Goal: Transaction & Acquisition: Book appointment/travel/reservation

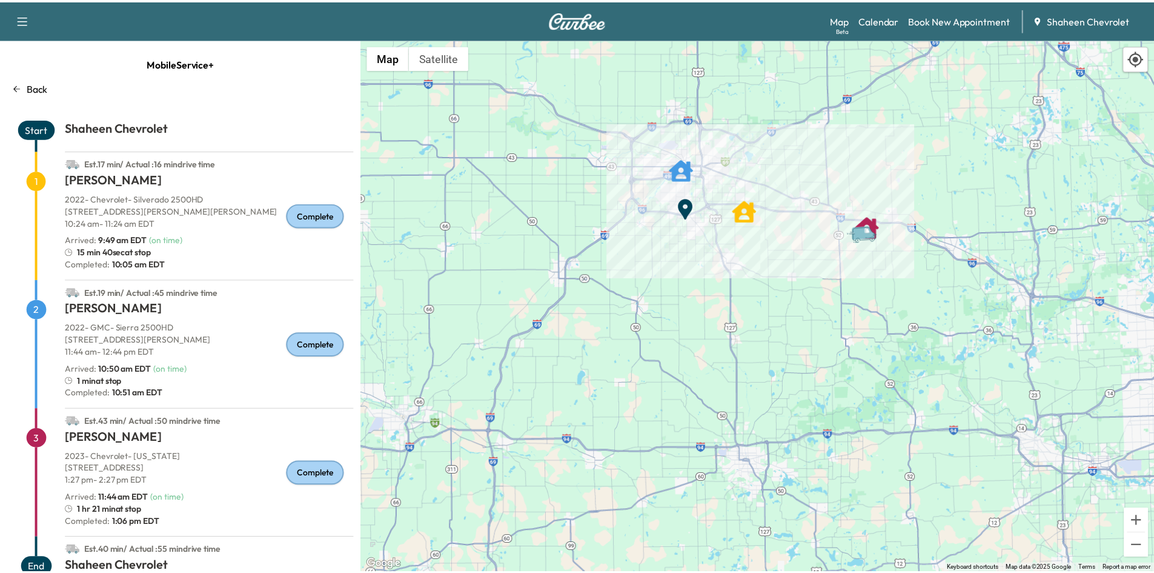
scroll to position [41, 0]
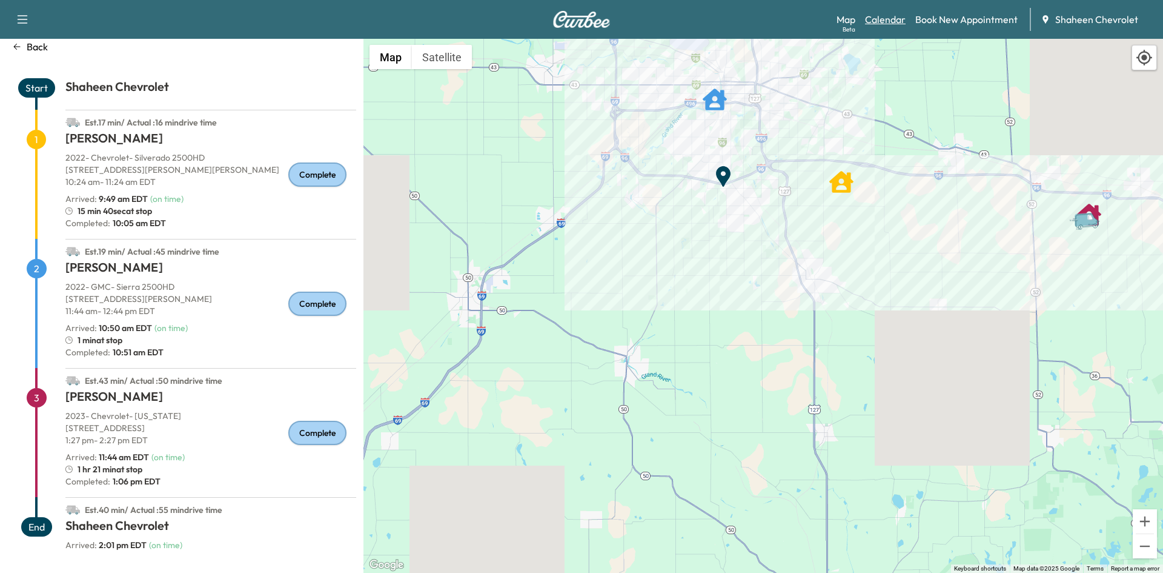
click at [894, 19] on link "Calendar" at bounding box center [885, 19] width 41 height 15
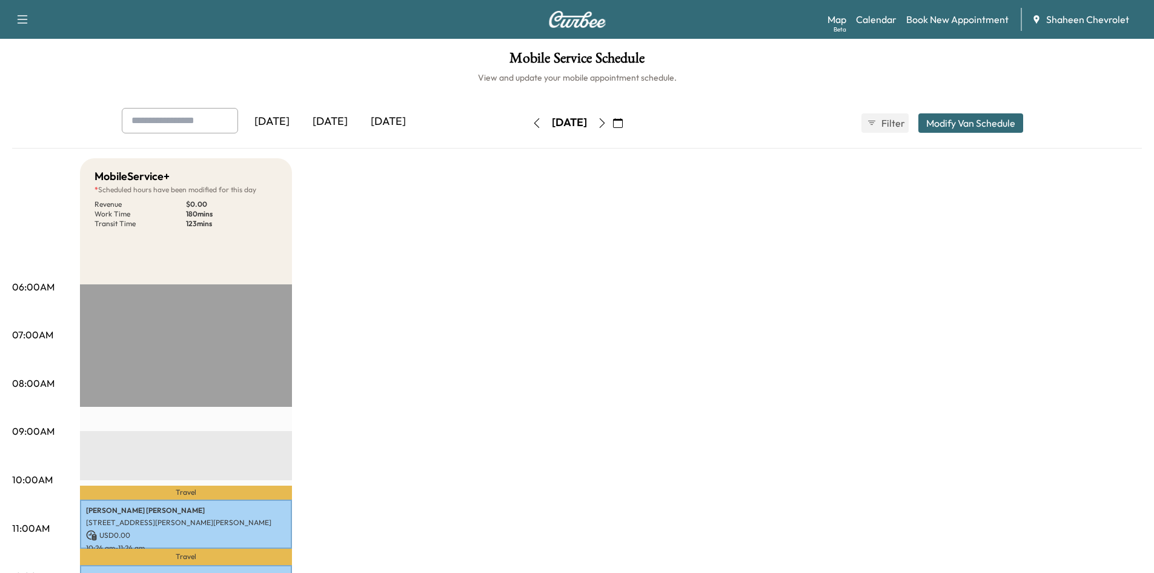
click at [393, 124] on div "[DATE]" at bounding box center [388, 122] width 58 height 28
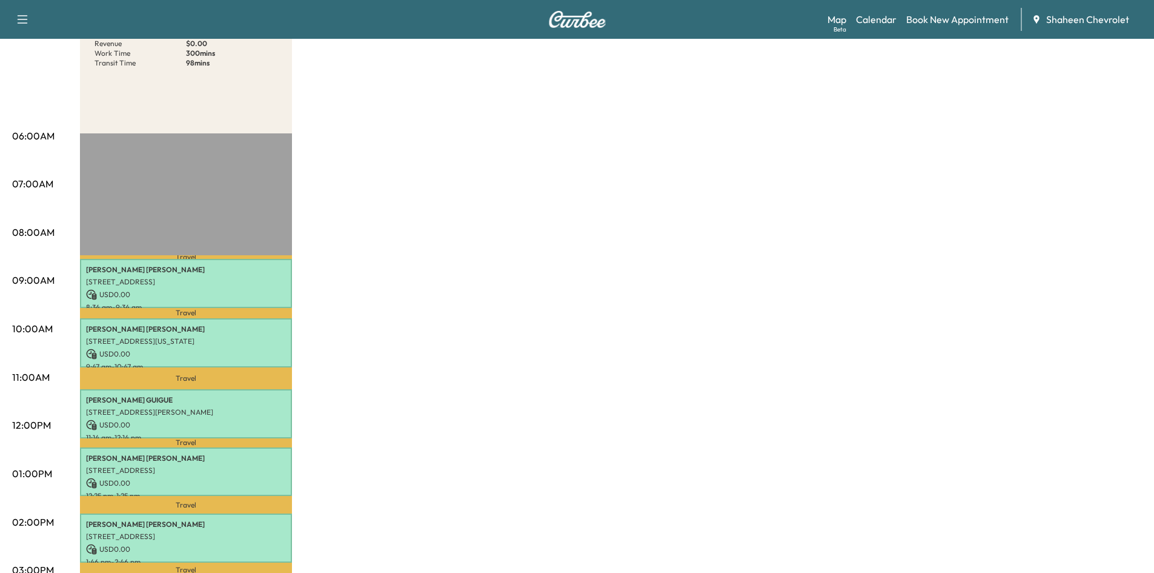
scroll to position [121, 0]
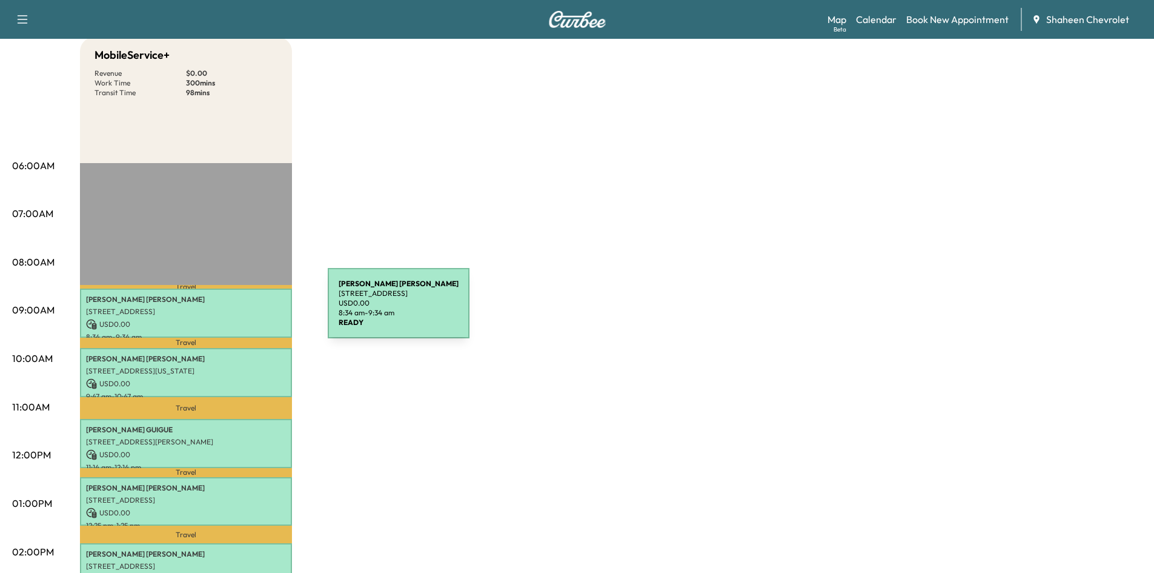
click at [237, 310] on p "[STREET_ADDRESS]" at bounding box center [186, 312] width 200 height 10
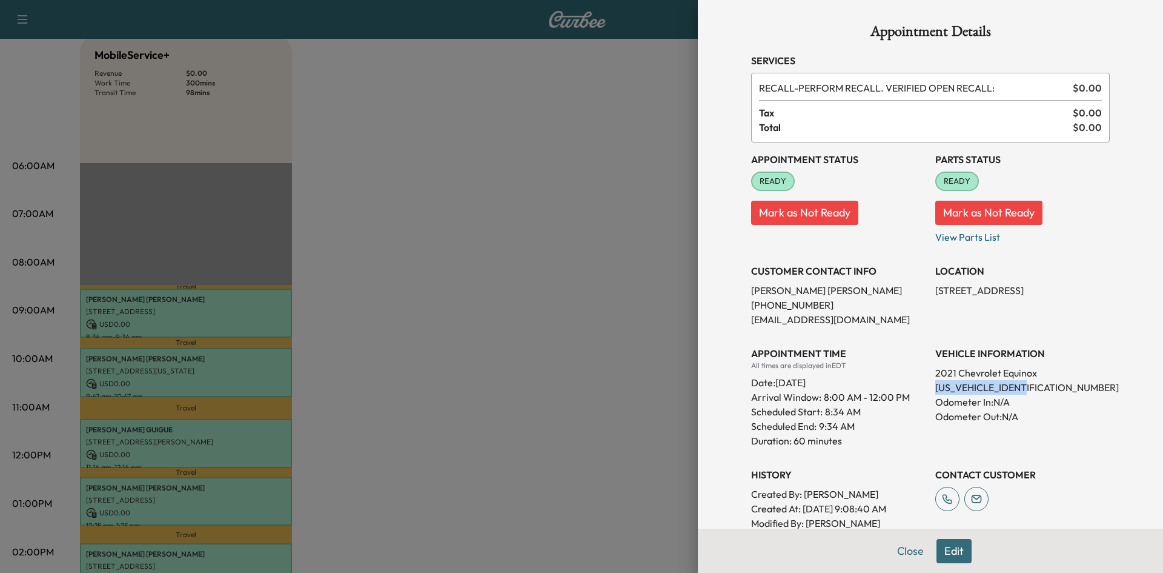
drag, startPoint x: 1029, startPoint y: 384, endPoint x: 928, endPoint y: 381, distance: 101.8
click at [936, 381] on p "[US_VEHICLE_IDENTIFICATION_NUMBER]" at bounding box center [1023, 387] width 174 height 15
copy p "[US_VEHICLE_IDENTIFICATION_NUMBER]"
click at [622, 302] on div at bounding box center [581, 286] width 1163 height 573
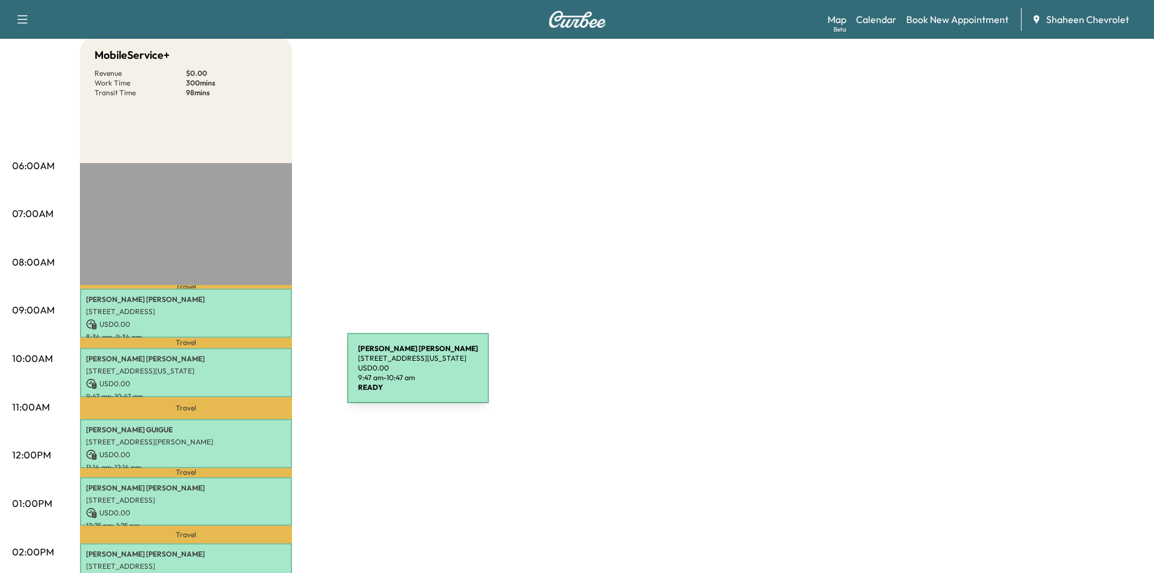
click at [256, 375] on div "[PERSON_NAME] [STREET_ADDRESS][US_STATE] USD 0.00 9:47 am - 10:47 am" at bounding box center [186, 372] width 212 height 49
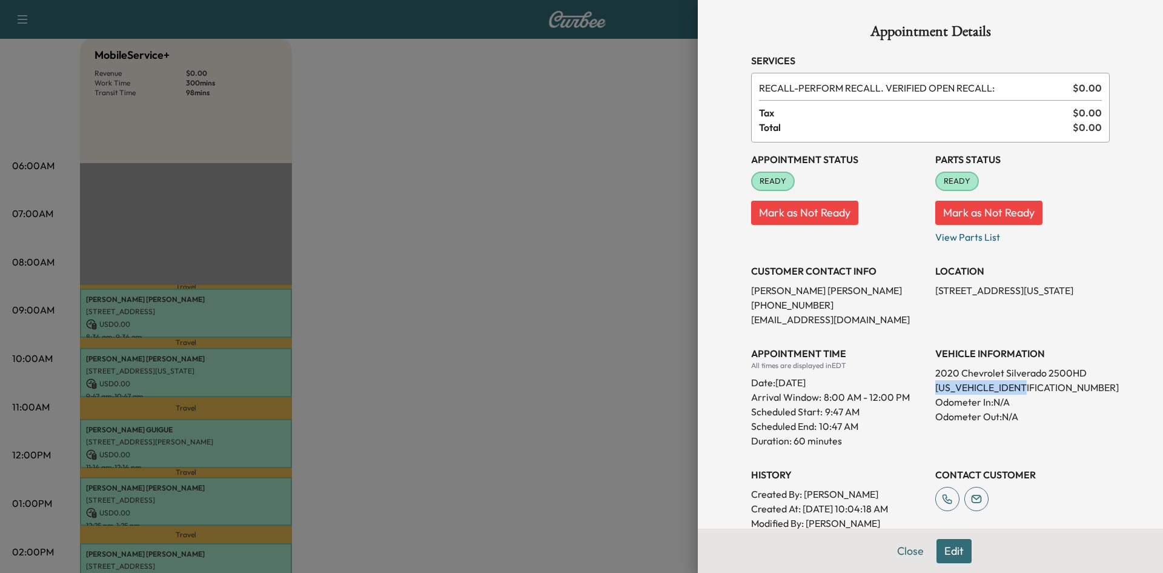
drag, startPoint x: 1029, startPoint y: 387, endPoint x: 926, endPoint y: 382, distance: 103.7
click at [926, 382] on div "Appointment Status READY Mark as Not Ready Parts Status READY Mark as Not Ready…" at bounding box center [930, 343] width 359 height 402
copy p "[US_VEHICLE_IDENTIFICATION_NUMBER]"
click at [522, 408] on div at bounding box center [581, 286] width 1163 height 573
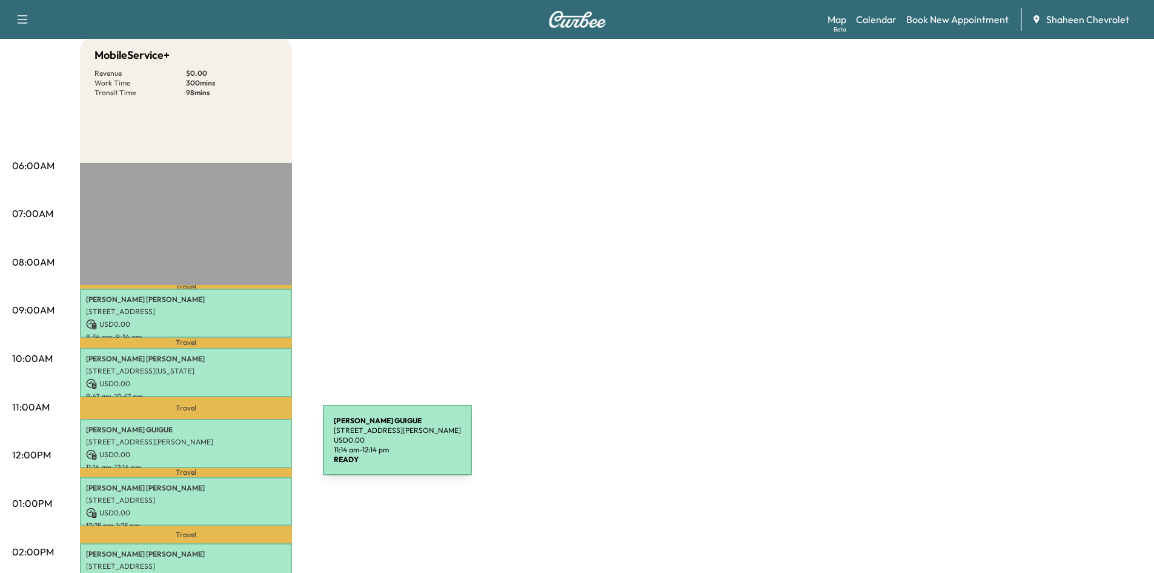
click at [232, 449] on p "USD 0.00" at bounding box center [186, 454] width 200 height 11
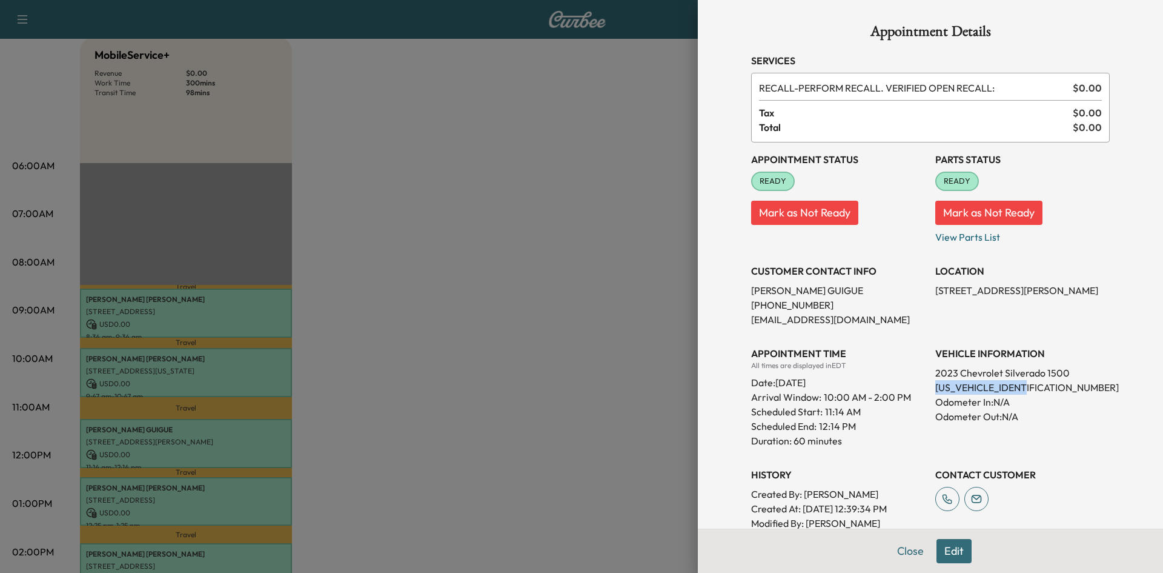
drag, startPoint x: 1026, startPoint y: 384, endPoint x: 923, endPoint y: 387, distance: 102.4
click at [923, 387] on div "Appointment Status READY Mark as Not Ready Parts Status READY Mark as Not Ready…" at bounding box center [930, 343] width 359 height 402
copy p "[US_VEHICLE_IDENTIFICATION_NUMBER]"
click at [651, 242] on div at bounding box center [581, 286] width 1163 height 573
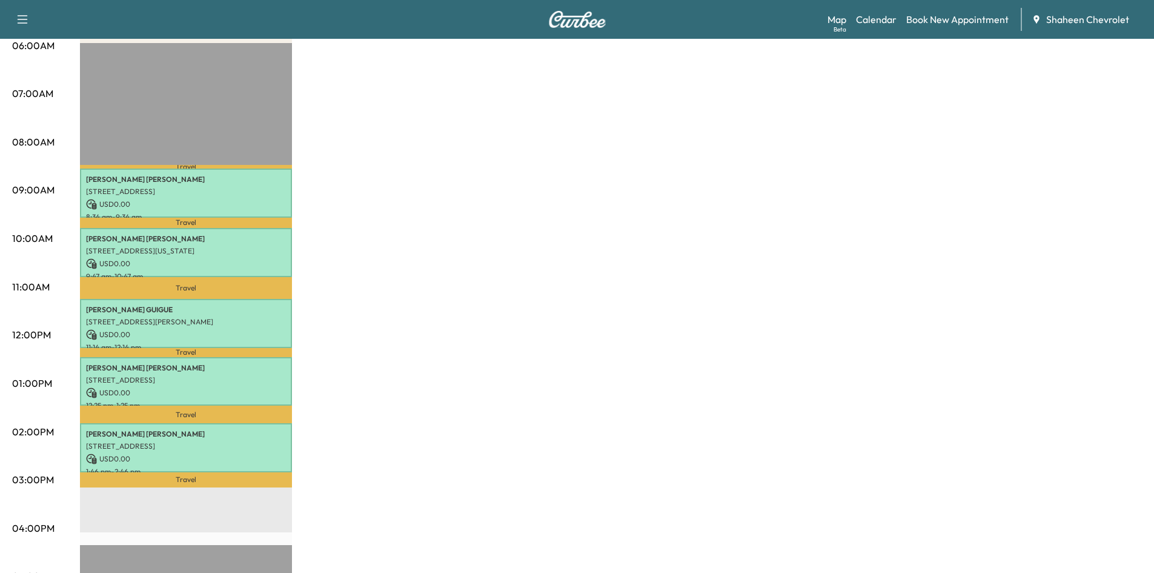
scroll to position [242, 0]
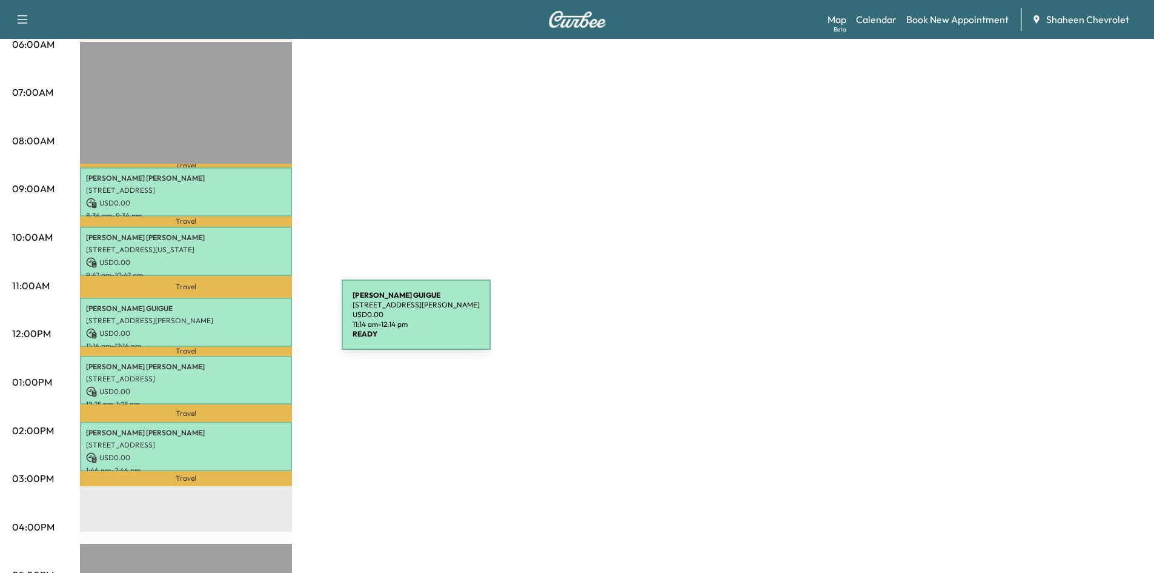
click at [251, 322] on p "[STREET_ADDRESS][PERSON_NAME]" at bounding box center [186, 321] width 200 height 10
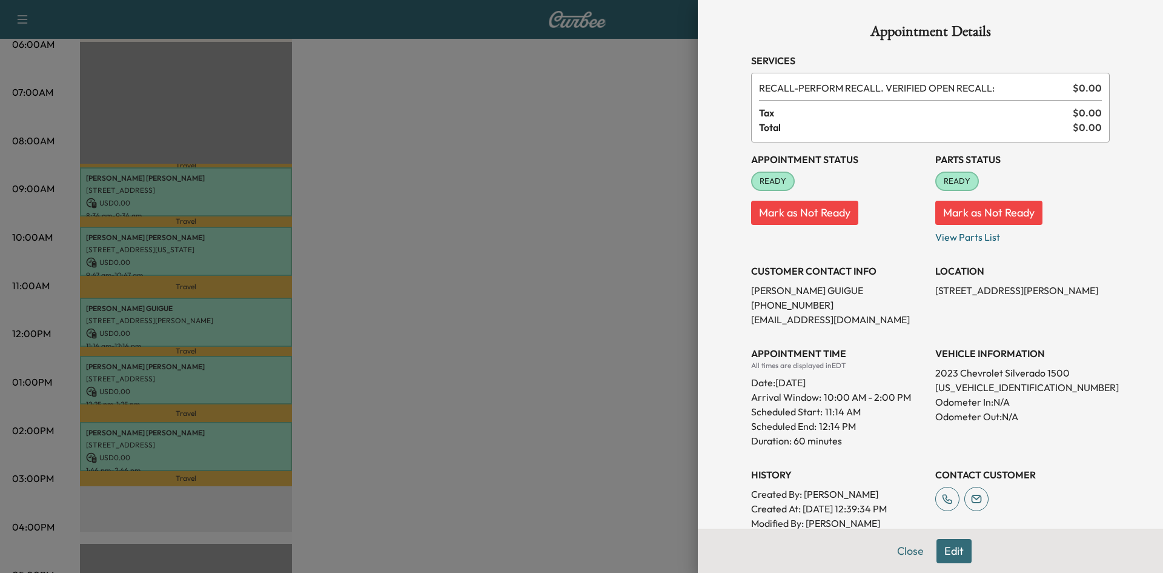
click at [648, 278] on div at bounding box center [581, 286] width 1163 height 573
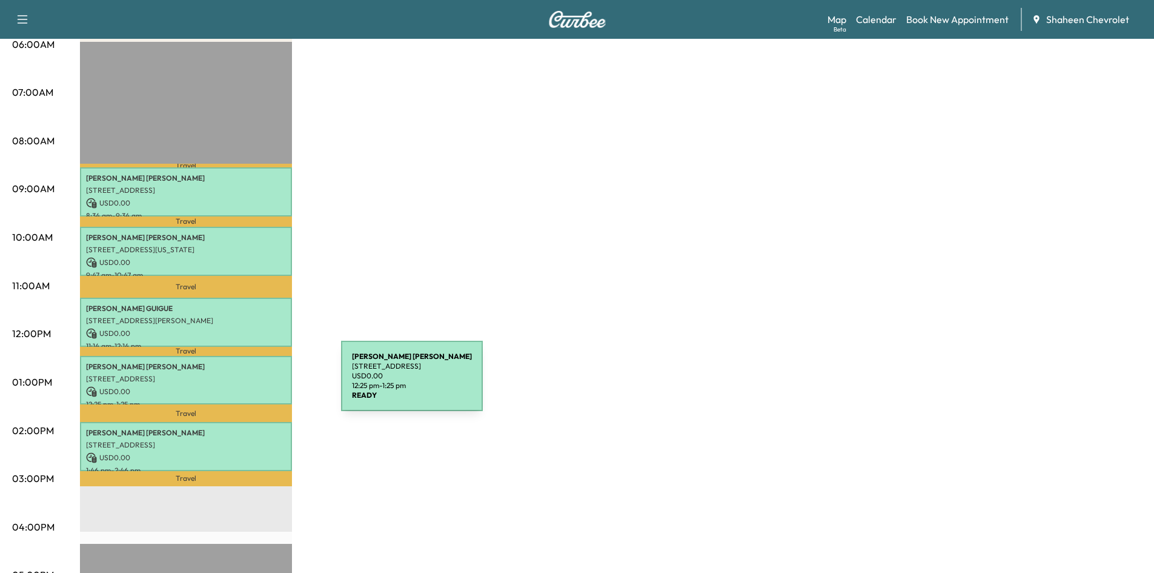
click at [250, 386] on p "USD 0.00" at bounding box center [186, 391] width 200 height 11
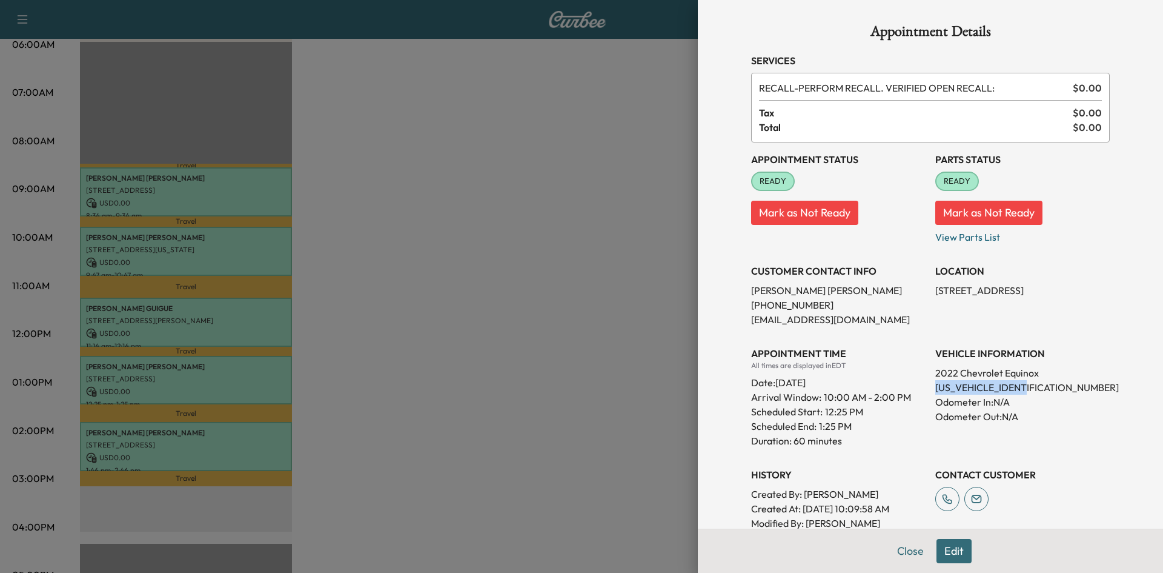
drag, startPoint x: 1030, startPoint y: 388, endPoint x: 928, endPoint y: 382, distance: 102.5
click at [936, 382] on p "[US_VEHICLE_IDENTIFICATION_NUMBER]" at bounding box center [1023, 387] width 174 height 15
copy p "[US_VEHICLE_IDENTIFICATION_NUMBER]"
click at [384, 204] on div at bounding box center [581, 286] width 1163 height 573
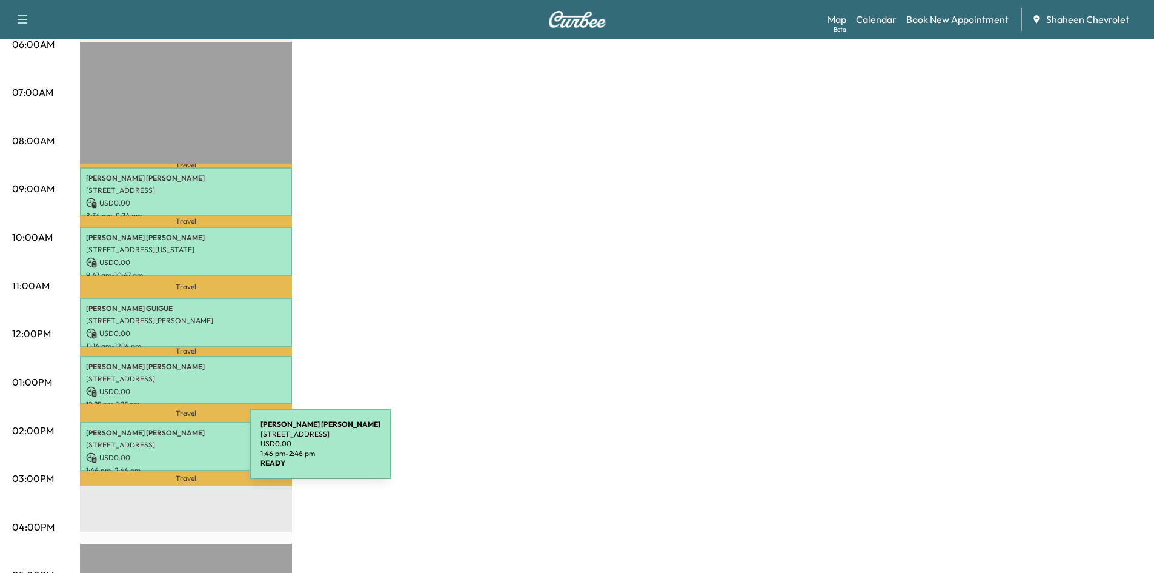
click at [159, 452] on p "USD 0.00" at bounding box center [186, 457] width 200 height 11
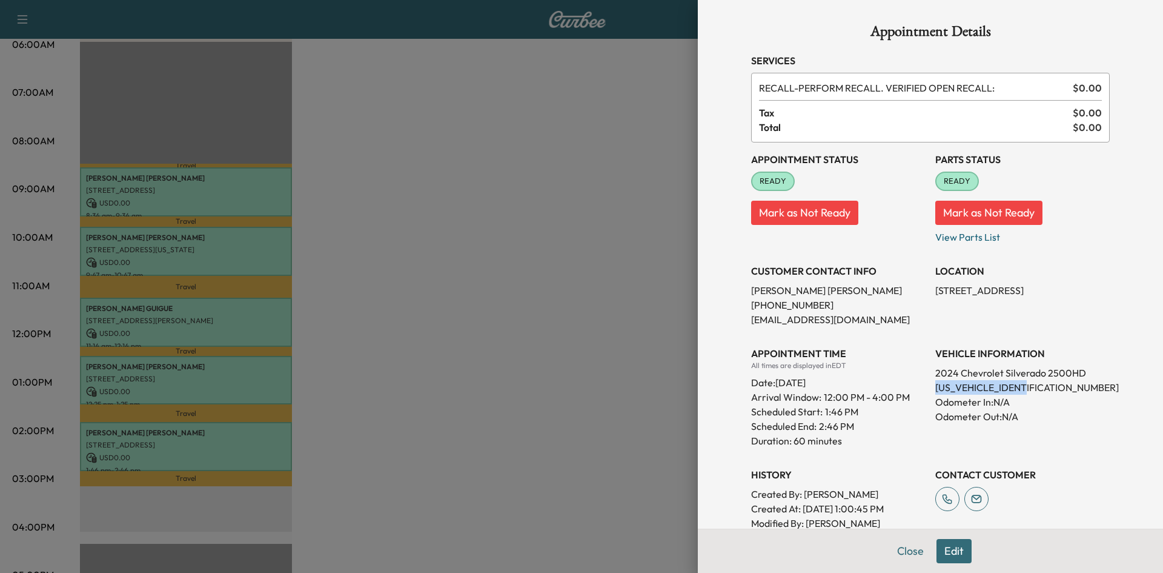
drag, startPoint x: 1022, startPoint y: 388, endPoint x: 928, endPoint y: 382, distance: 94.1
click at [936, 382] on p "[US_VEHICLE_IDENTIFICATION_NUMBER]" at bounding box center [1023, 387] width 174 height 15
copy p "[US_VEHICLE_IDENTIFICATION_NUMBER]"
click at [626, 151] on div at bounding box center [581, 286] width 1163 height 573
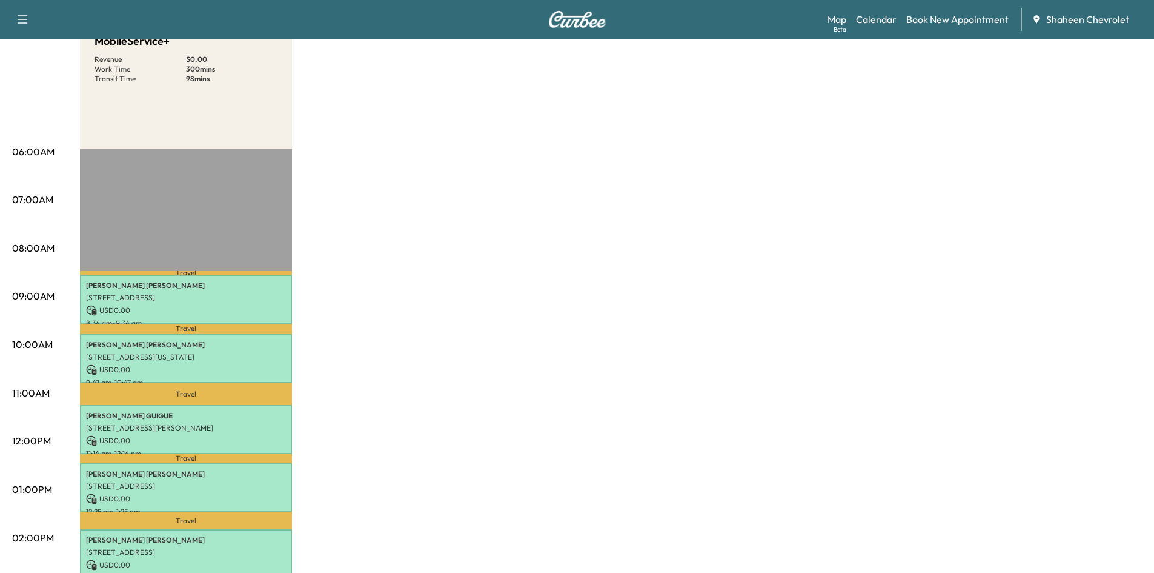
scroll to position [0, 0]
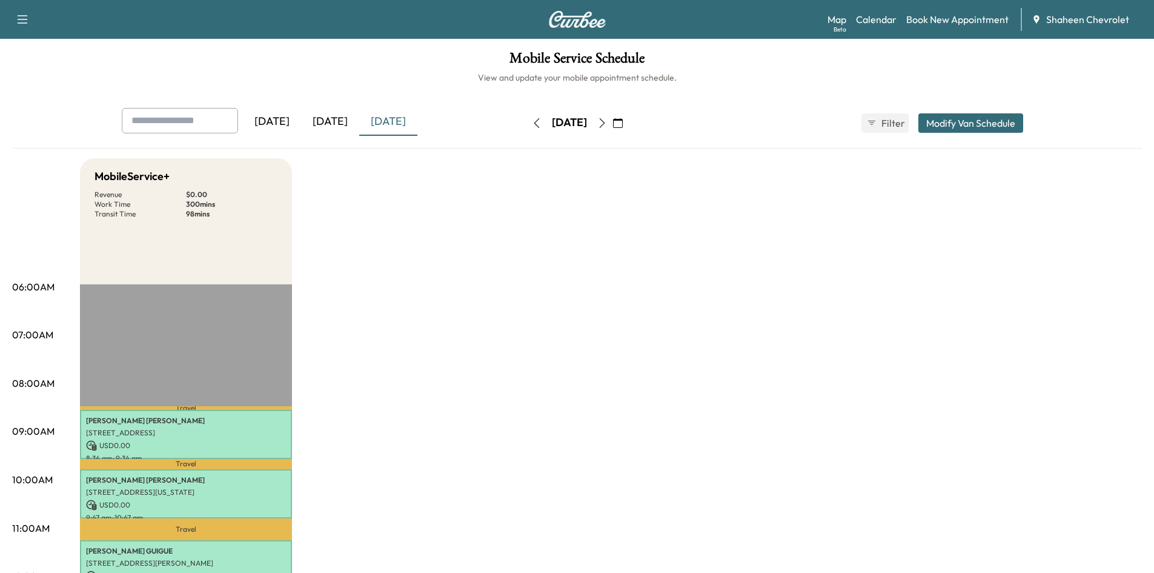
click at [607, 121] on icon "button" at bounding box center [602, 123] width 10 height 10
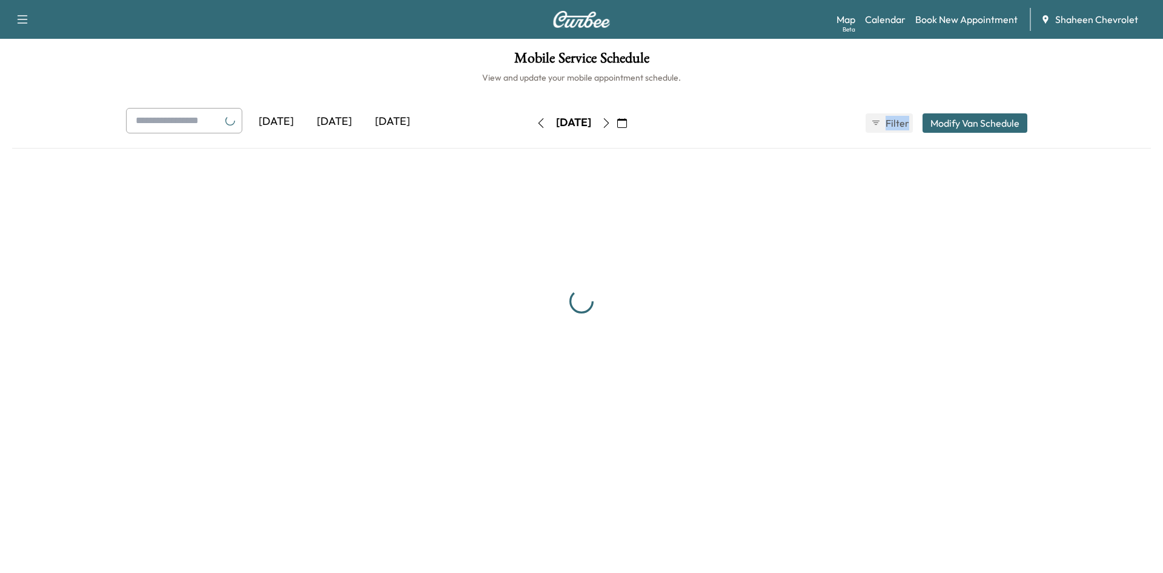
click at [617, 121] on div "[DATE]" at bounding box center [574, 122] width 86 height 19
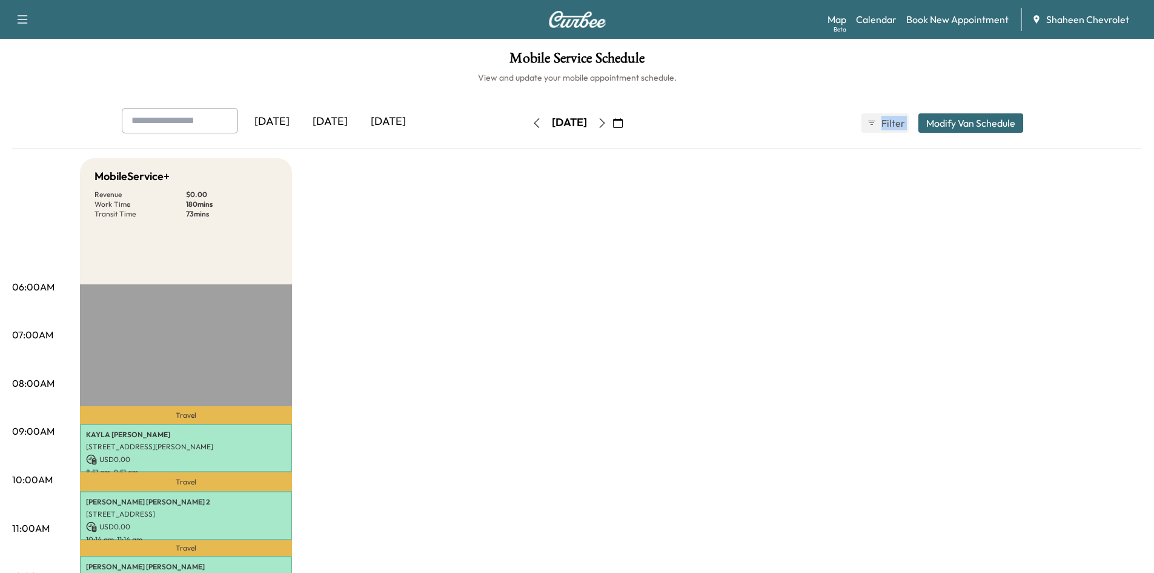
click at [613, 121] on button "button" at bounding box center [602, 122] width 21 height 19
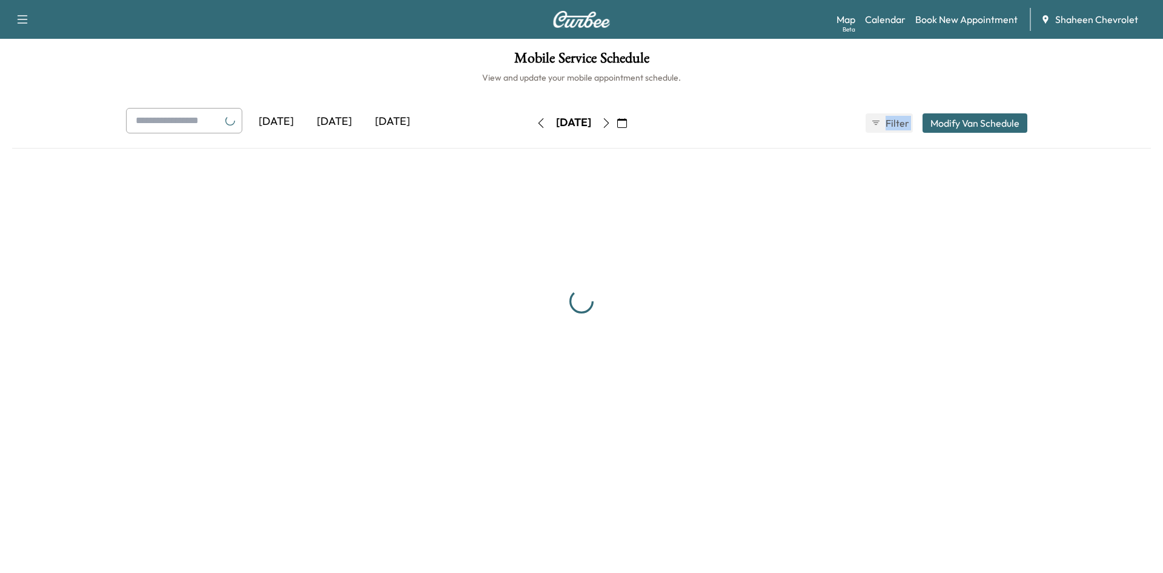
click at [611, 121] on icon "button" at bounding box center [607, 123] width 10 height 10
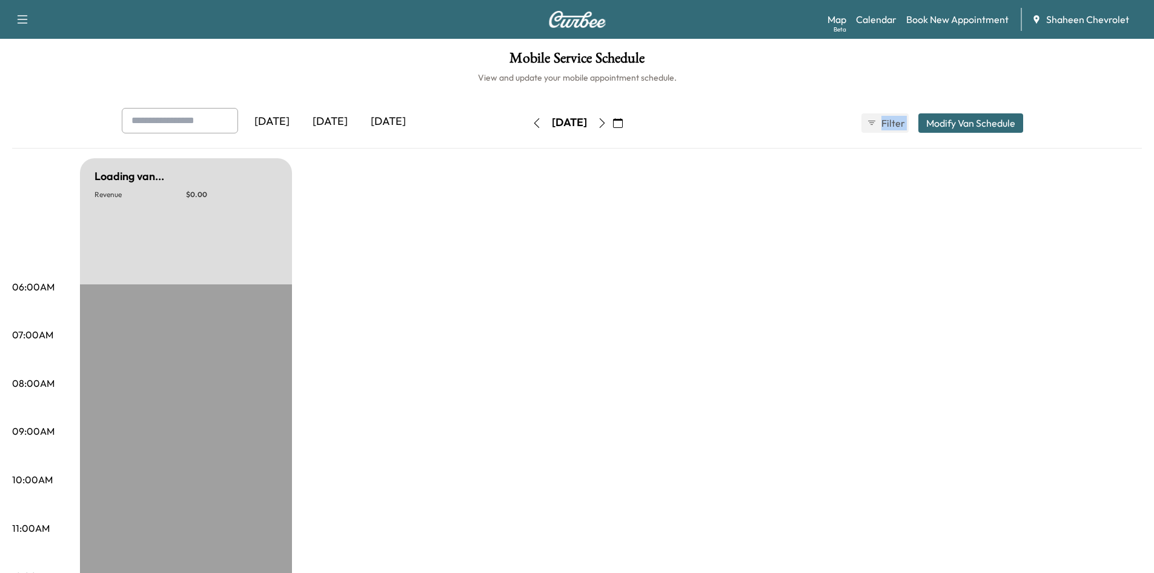
click at [607, 121] on icon "button" at bounding box center [602, 123] width 10 height 10
click at [607, 125] on icon "button" at bounding box center [602, 123] width 10 height 10
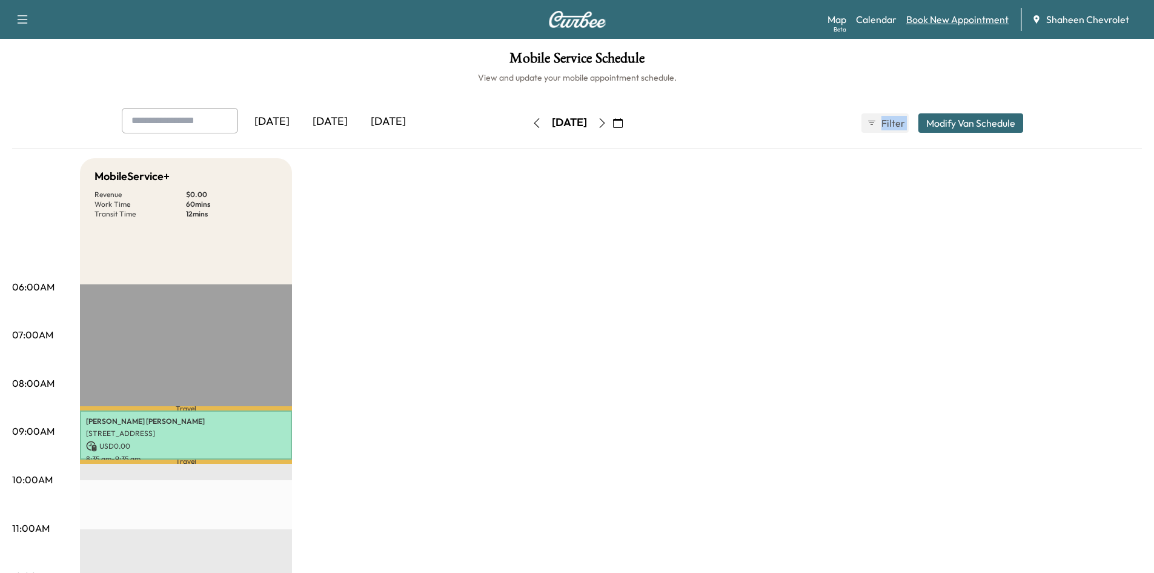
click at [943, 24] on link "Book New Appointment" at bounding box center [957, 19] width 102 height 15
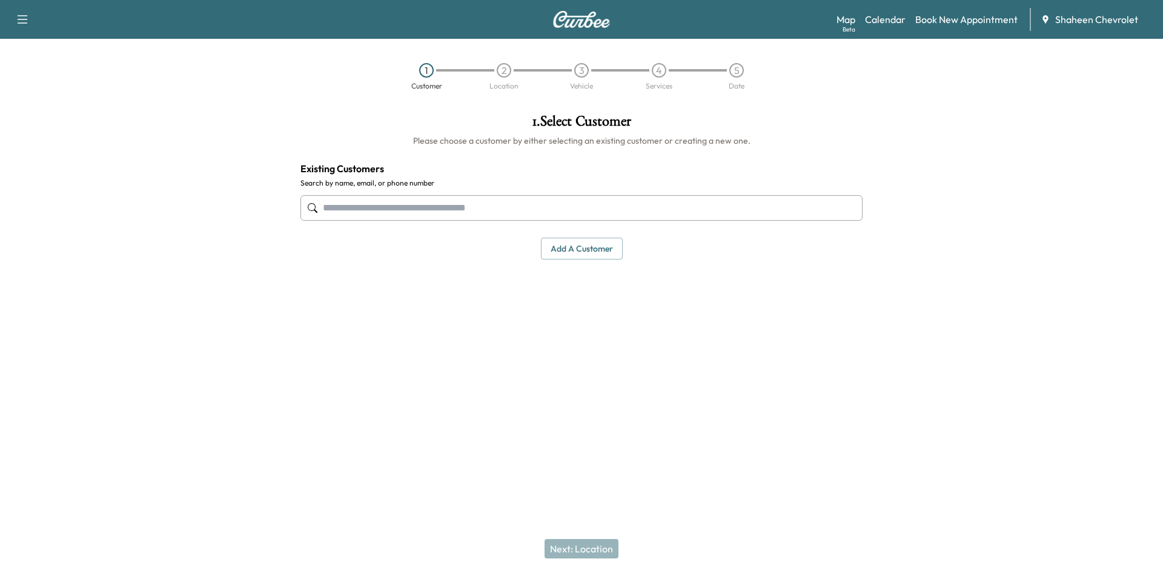
click at [448, 202] on input "text" at bounding box center [582, 207] width 562 height 25
click at [620, 248] on button "Add a customer" at bounding box center [582, 249] width 82 height 22
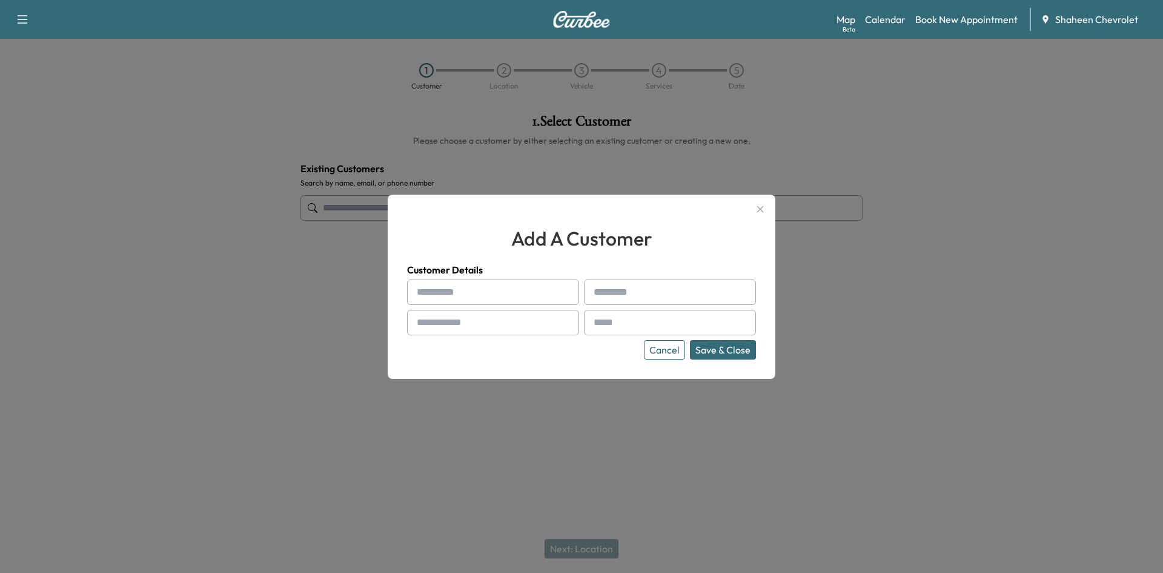
click at [496, 281] on input "text" at bounding box center [493, 291] width 172 height 25
type input "*******"
type input "******"
click at [476, 316] on input "text" at bounding box center [493, 322] width 172 height 25
type input "**********"
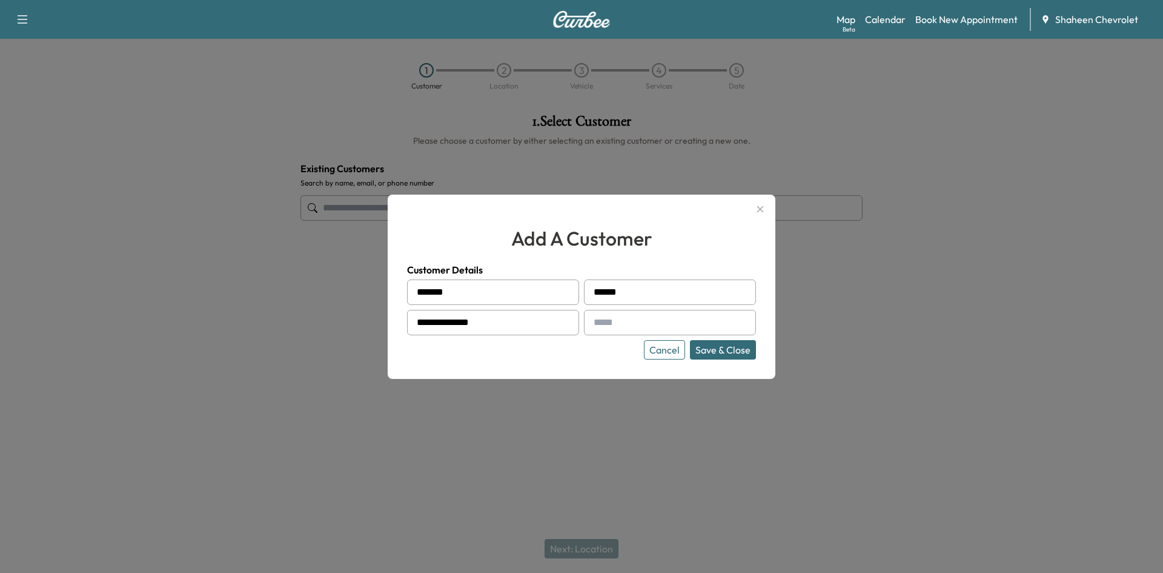
click at [740, 350] on button "Save & Close" at bounding box center [723, 349] width 66 height 19
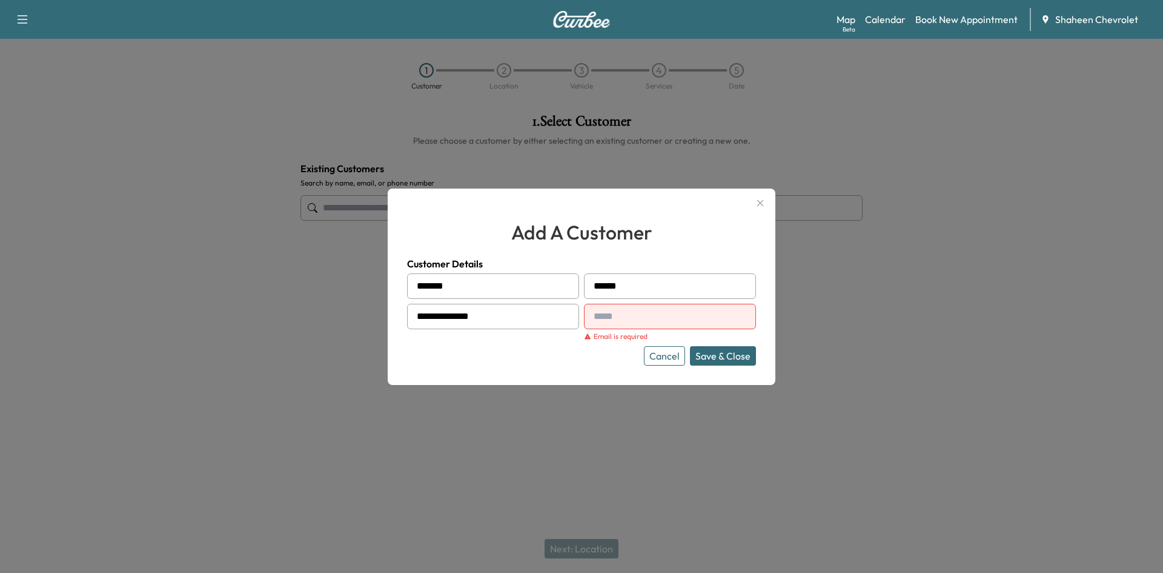
click at [655, 313] on input "text" at bounding box center [670, 316] width 172 height 25
type input "**********"
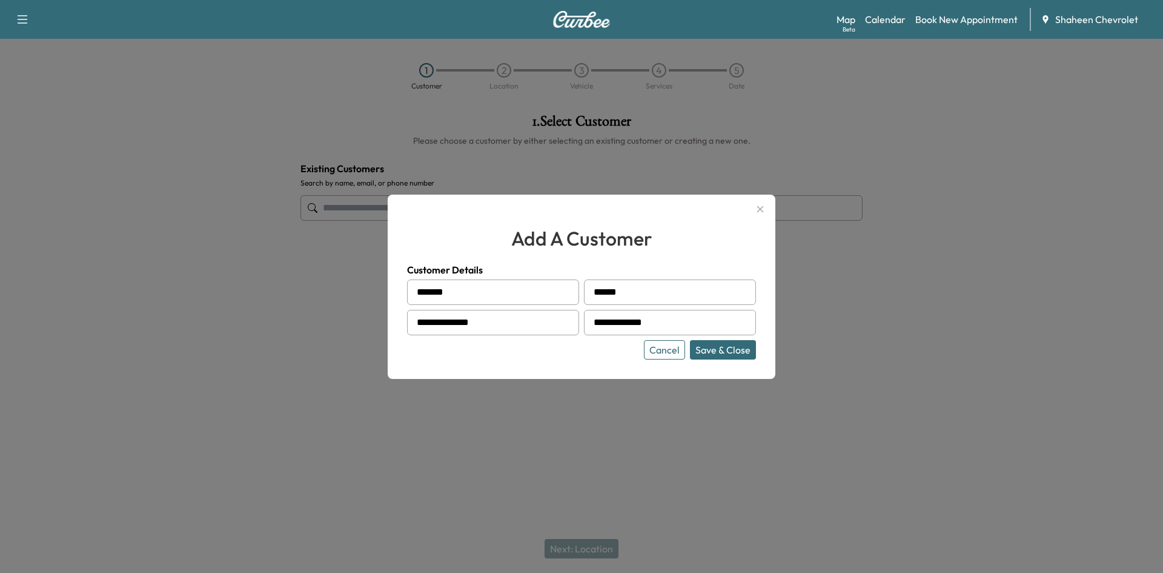
click at [699, 353] on button "Save & Close" at bounding box center [723, 349] width 66 height 19
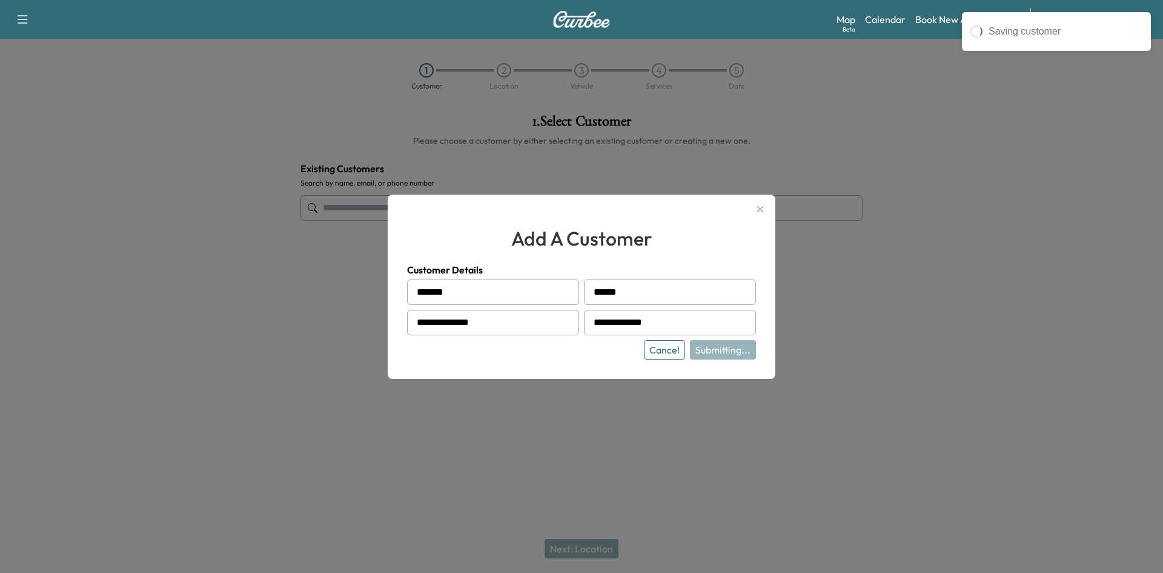
type input "**********"
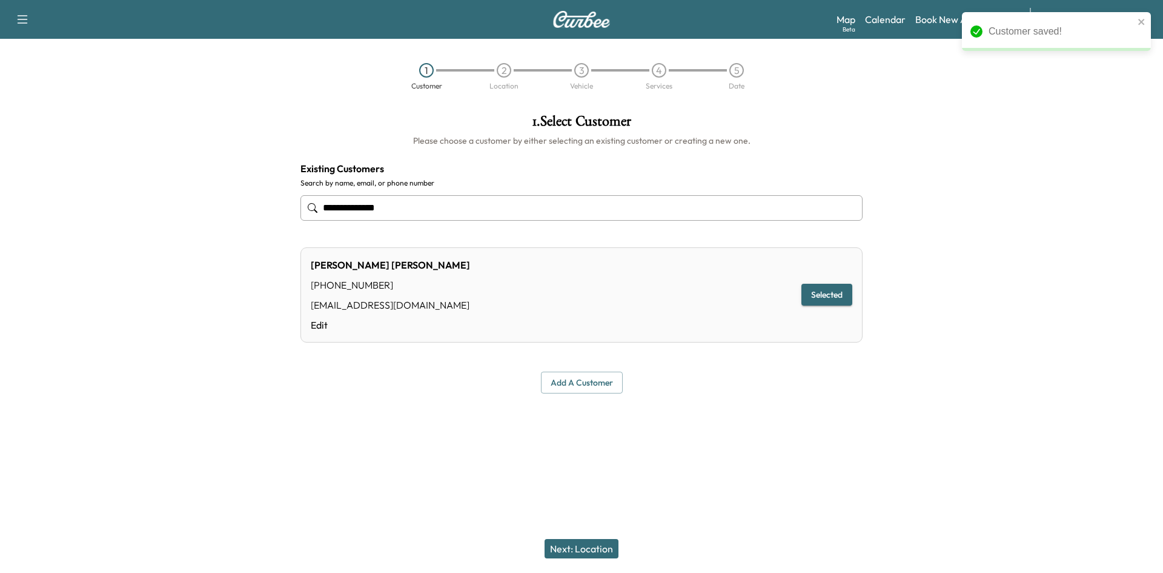
click at [576, 542] on button "Next: Location" at bounding box center [582, 548] width 74 height 19
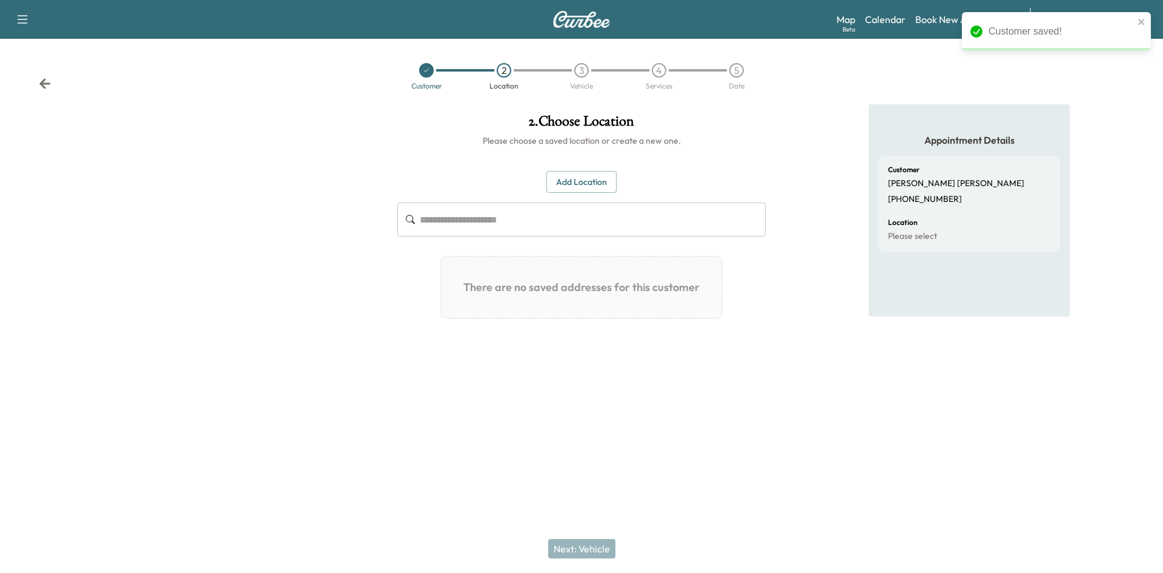
click at [573, 185] on button "Add Location" at bounding box center [582, 182] width 70 height 22
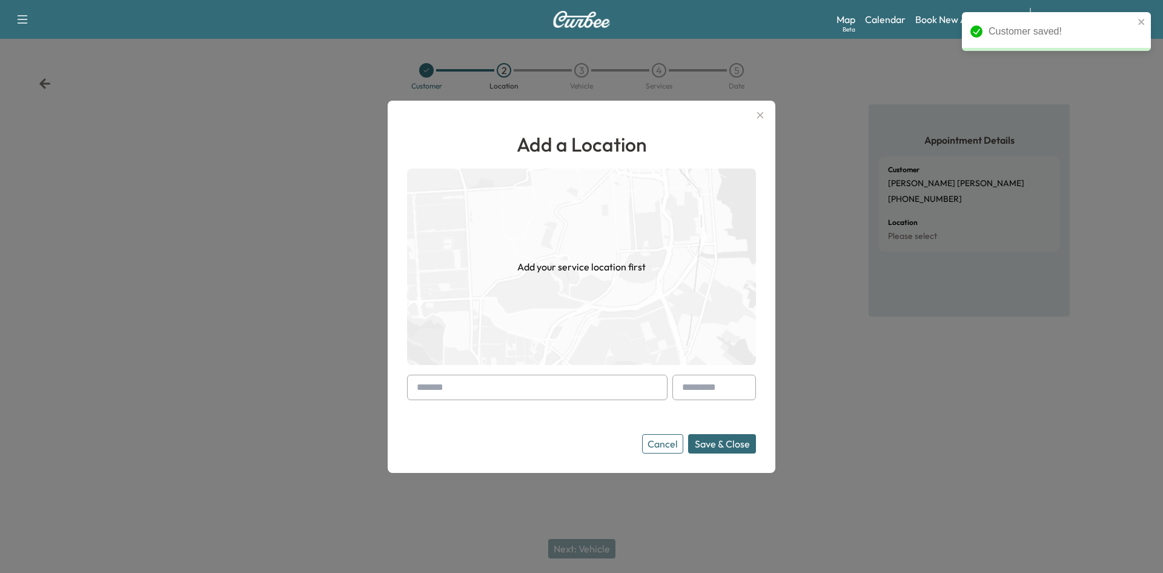
click at [525, 377] on input "text" at bounding box center [537, 386] width 261 height 25
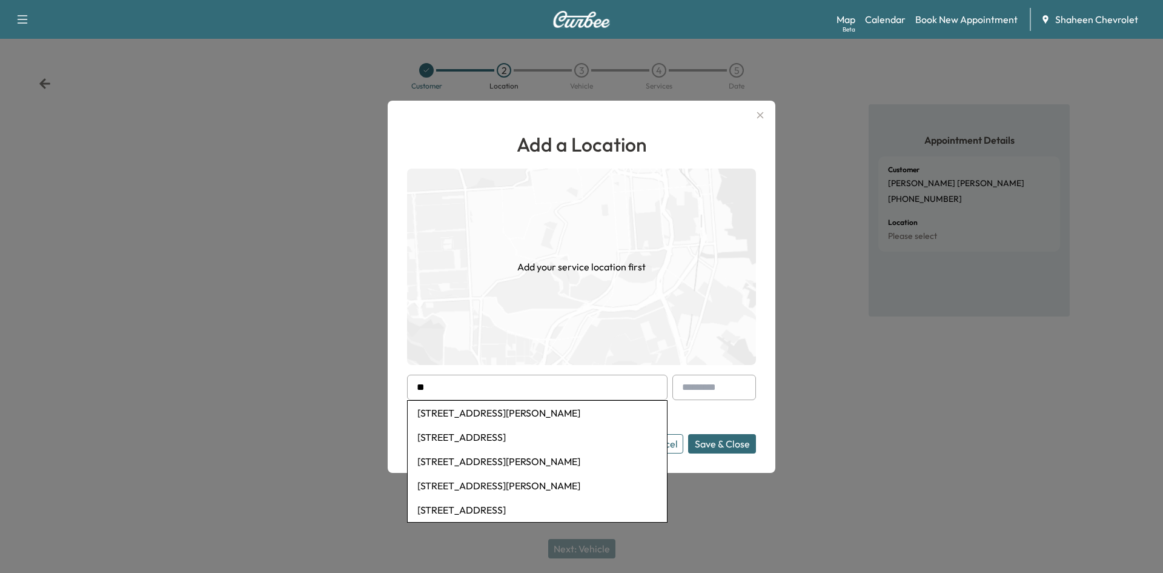
type input "*"
click at [527, 414] on li "[STREET_ADDRESS][PERSON_NAME][PERSON_NAME]" at bounding box center [537, 412] width 259 height 24
type input "**********"
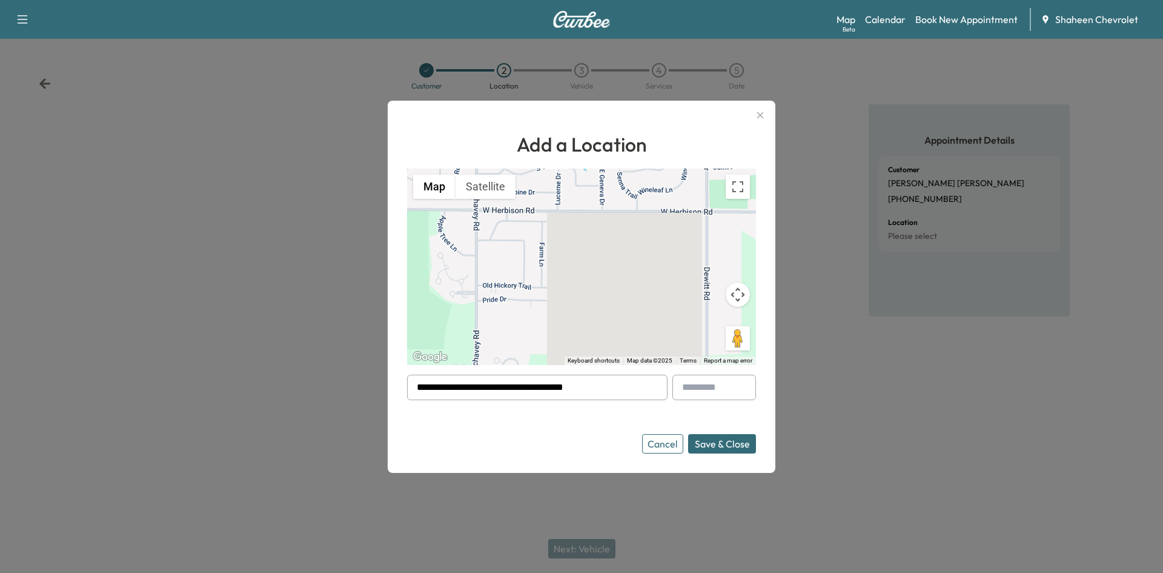
click at [725, 445] on button "Save & Close" at bounding box center [722, 443] width 68 height 19
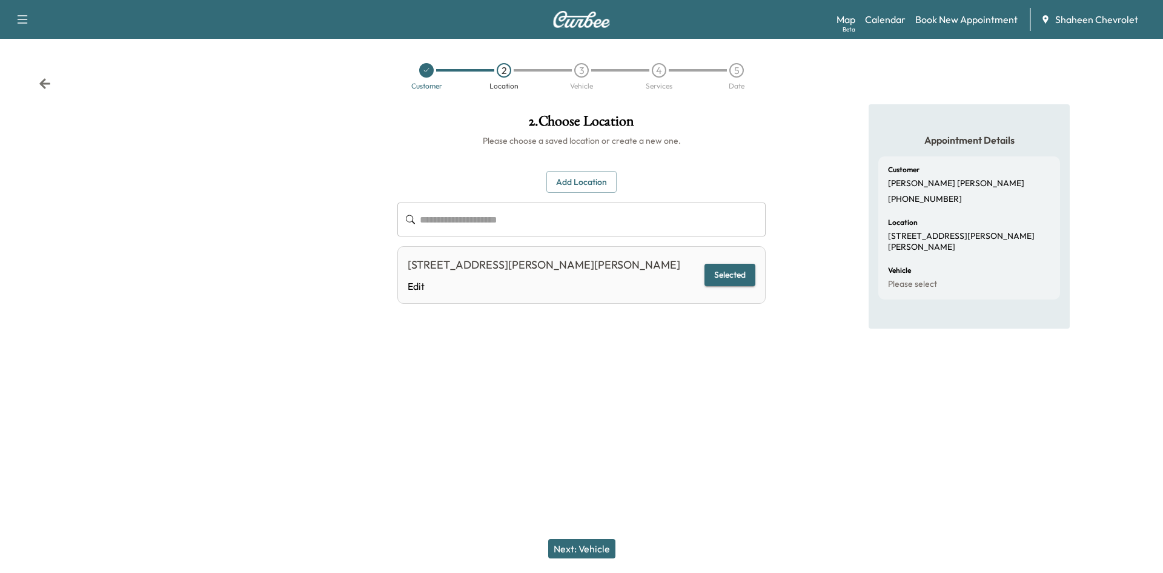
click at [582, 551] on button "Next: Vehicle" at bounding box center [581, 548] width 67 height 19
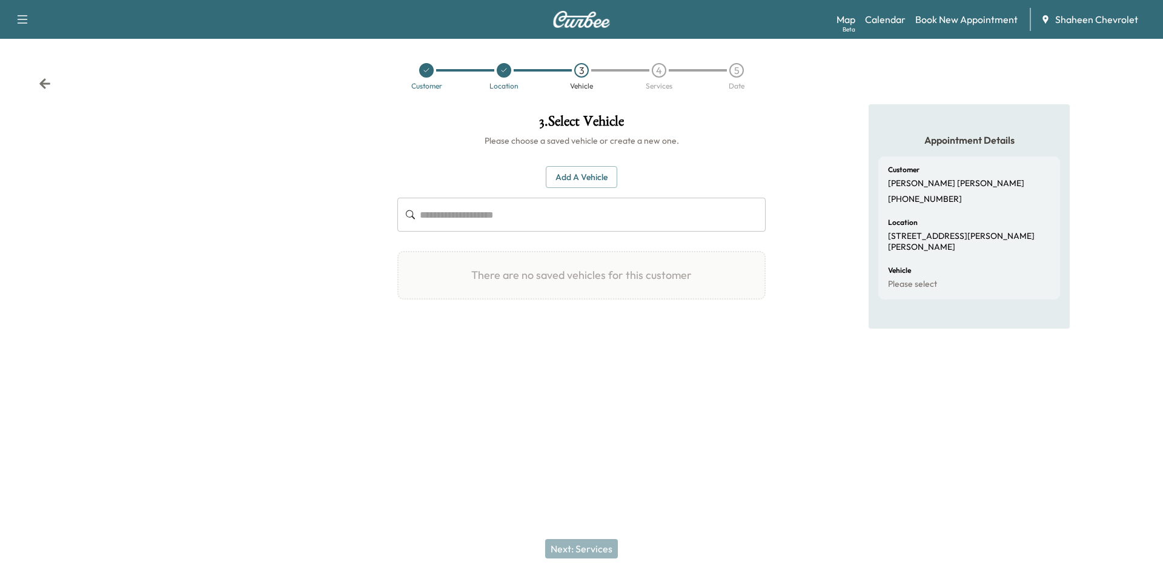
click at [587, 174] on button "Add a Vehicle" at bounding box center [581, 177] width 71 height 22
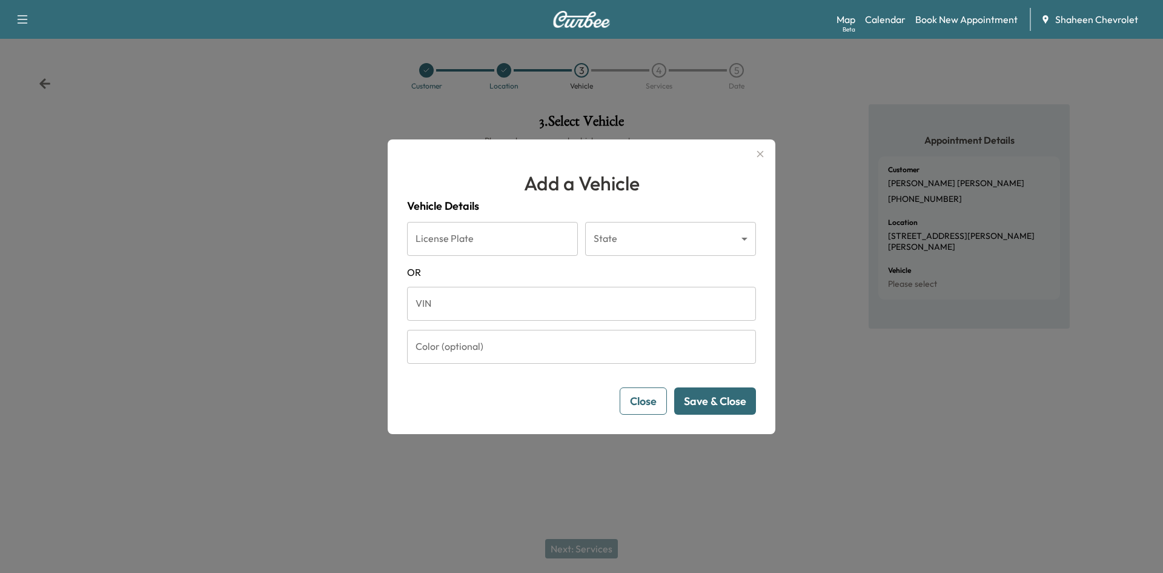
click at [465, 309] on input "VIN" at bounding box center [581, 304] width 349 height 34
paste input "**********"
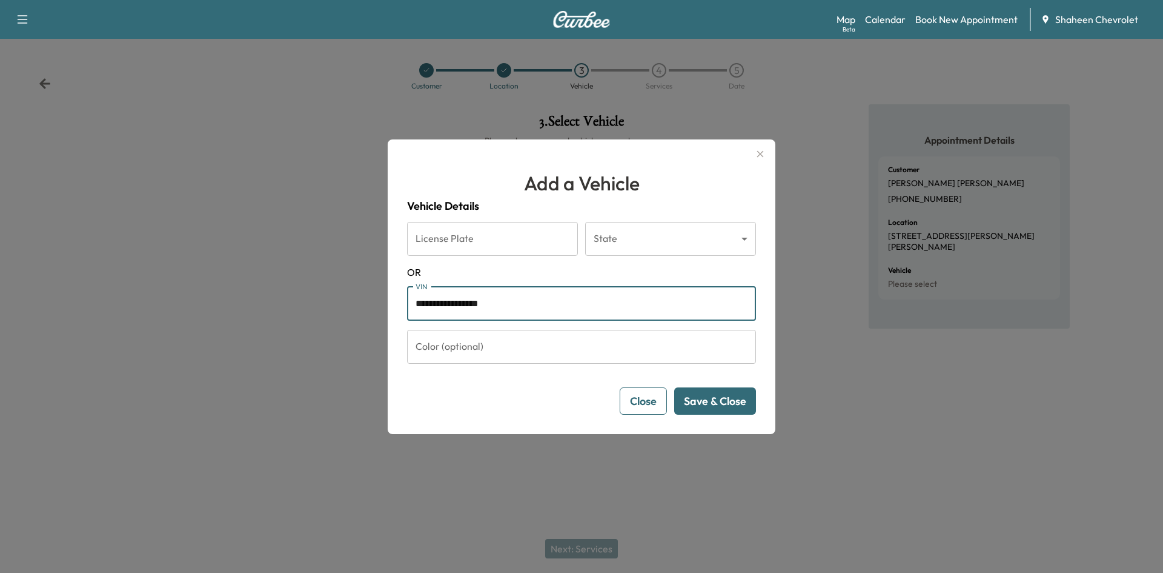
type input "**********"
click at [696, 400] on button "Save & Close" at bounding box center [715, 400] width 82 height 27
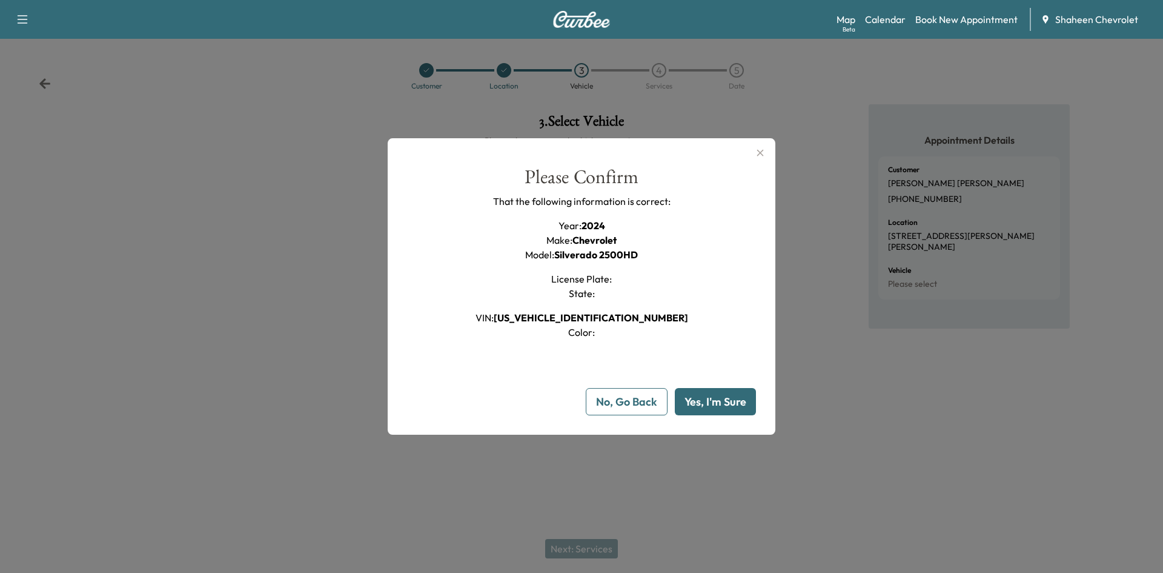
click at [693, 399] on button "Yes, I'm Sure" at bounding box center [715, 401] width 81 height 27
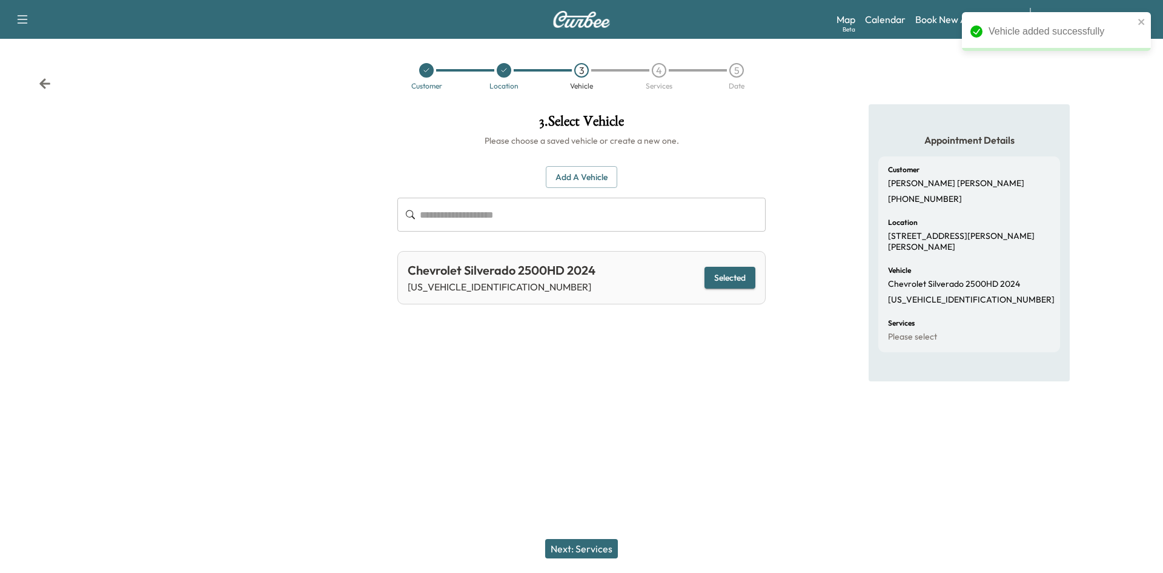
click at [591, 542] on button "Next: Services" at bounding box center [581, 548] width 73 height 19
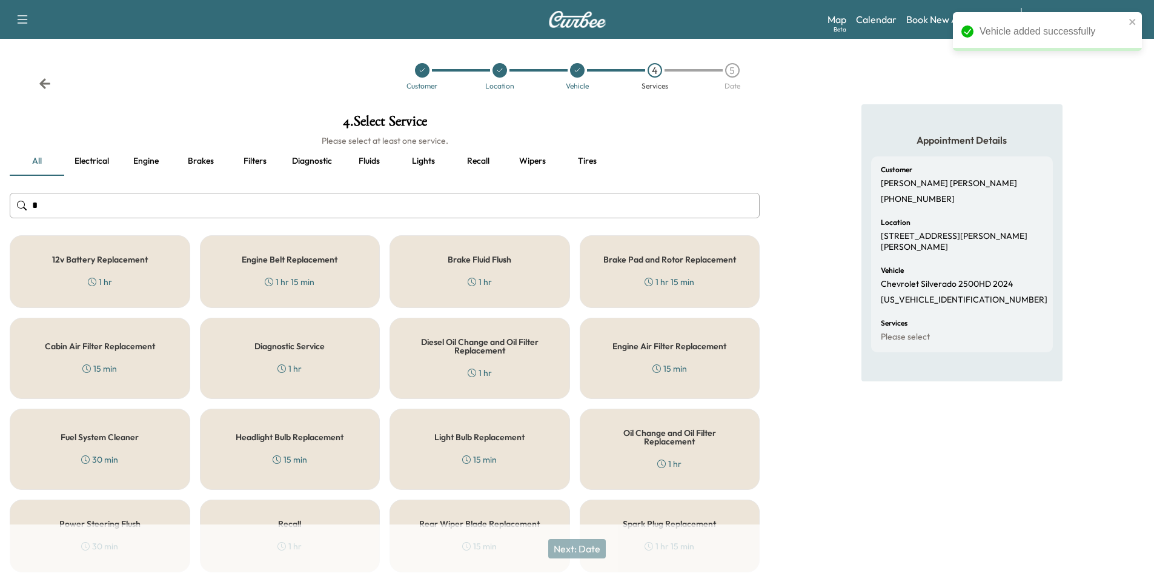
click at [149, 214] on input "*" at bounding box center [385, 205] width 750 height 25
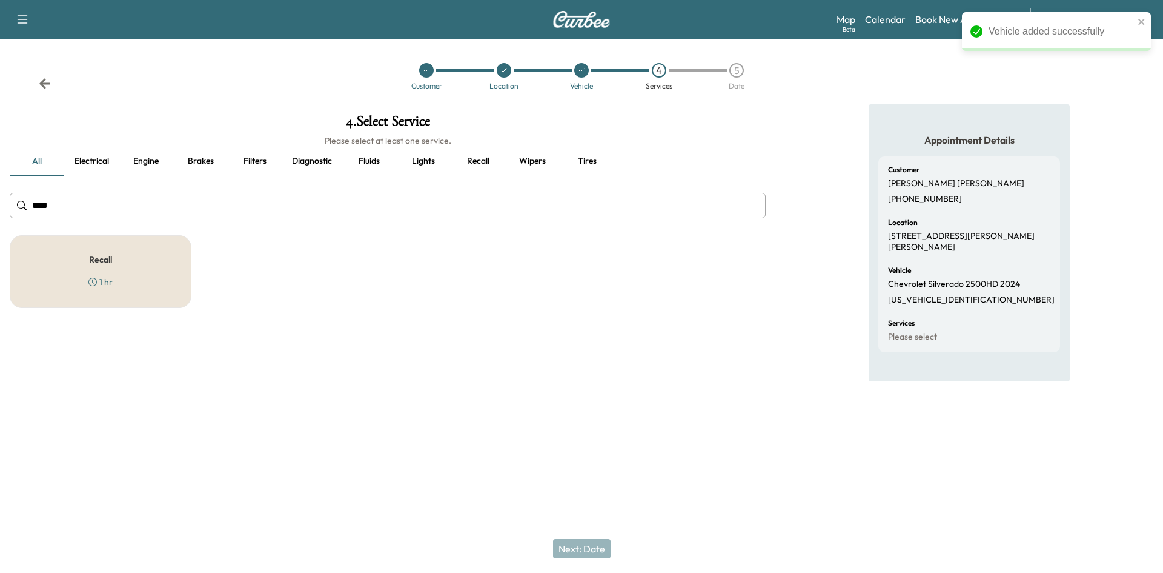
type input "****"
click at [141, 262] on div "Recall 1 hr" at bounding box center [101, 271] width 182 height 73
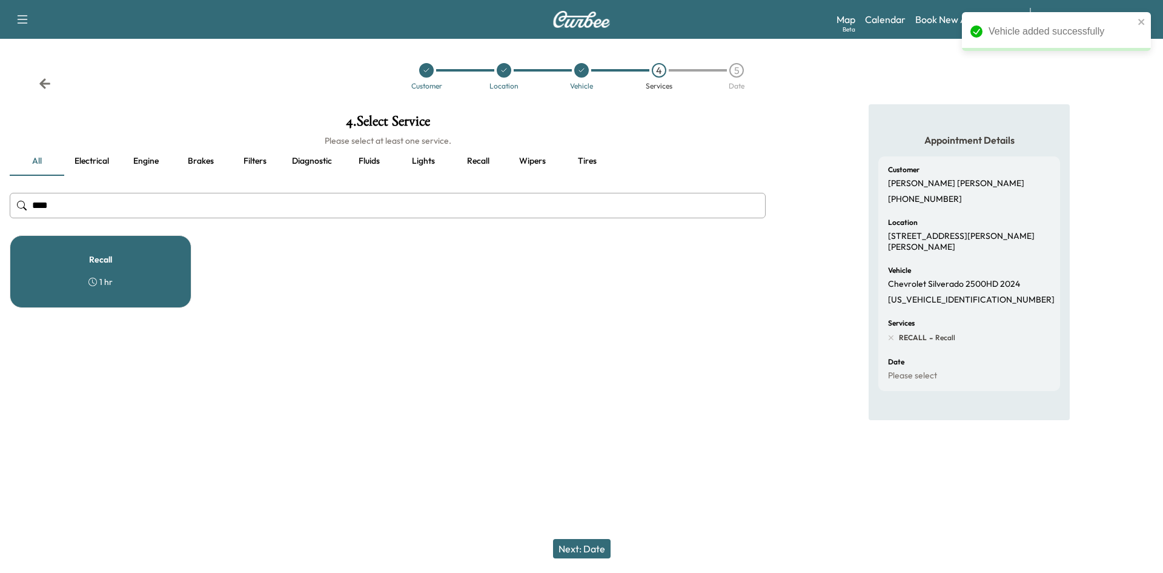
click at [603, 548] on button "Next: Date" at bounding box center [582, 548] width 58 height 19
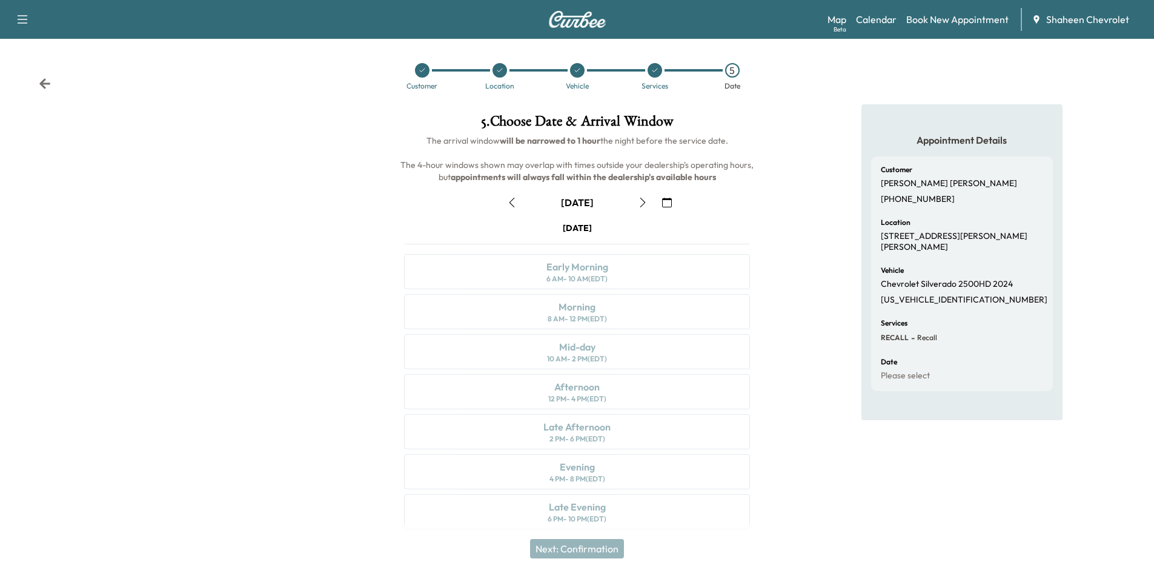
click at [669, 202] on icon "button" at bounding box center [667, 203] width 10 height 10
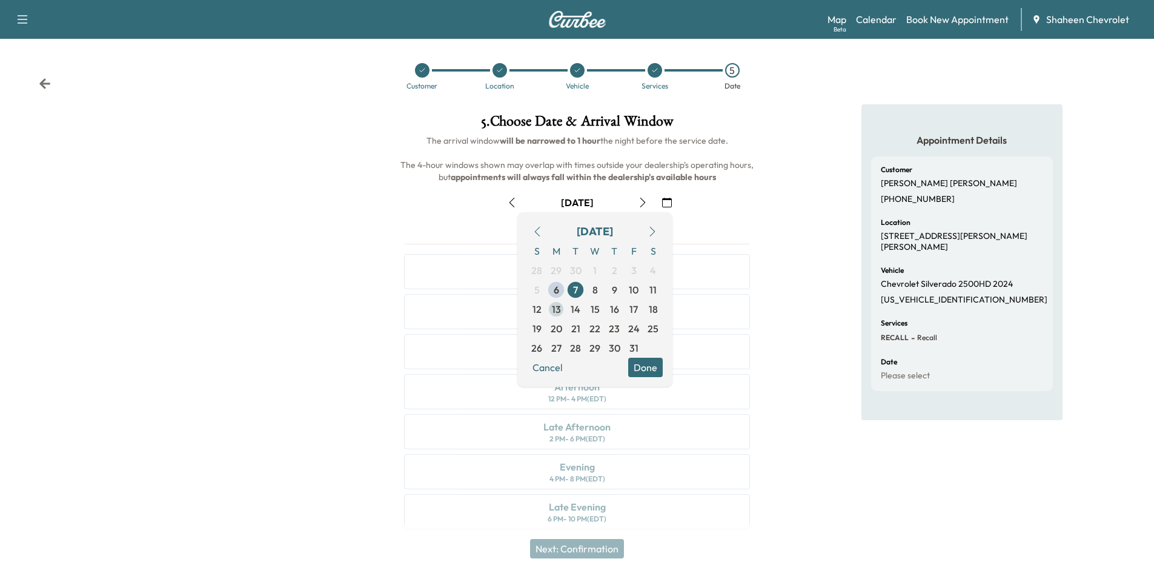
click at [559, 307] on span "13" at bounding box center [556, 309] width 9 height 15
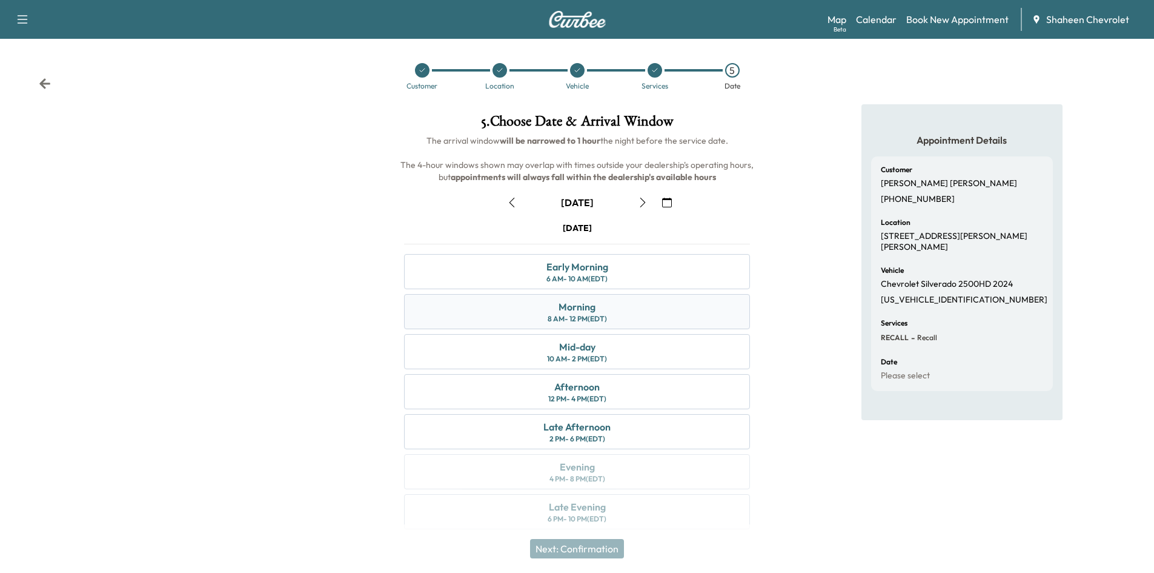
click at [525, 316] on div "Morning 8 AM - 12 PM (EDT)" at bounding box center [577, 311] width 346 height 35
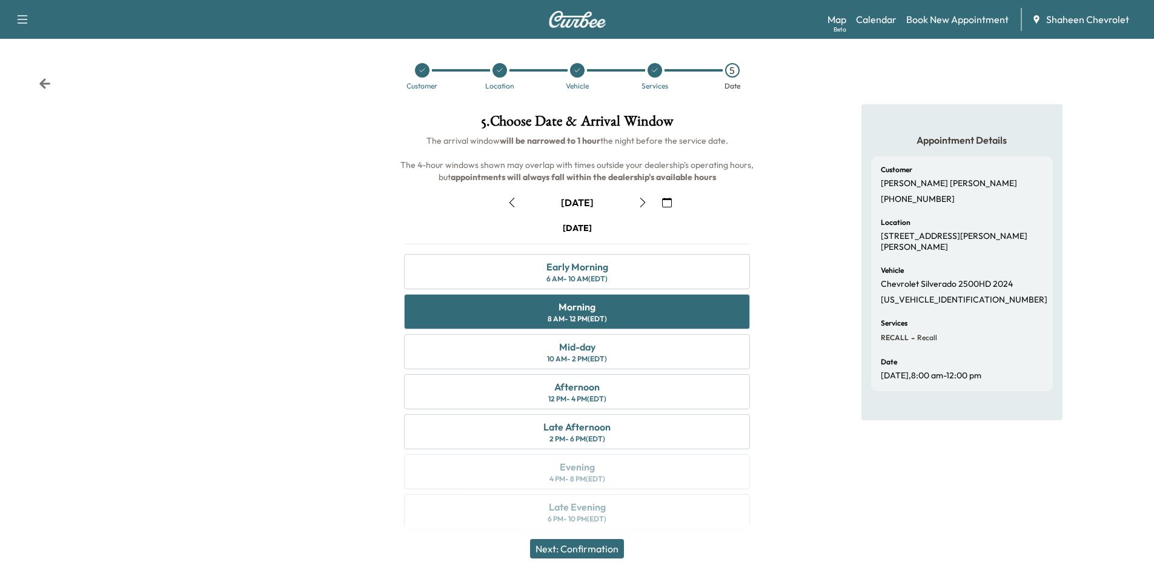
click at [595, 548] on button "Next: Confirmation" at bounding box center [577, 548] width 94 height 19
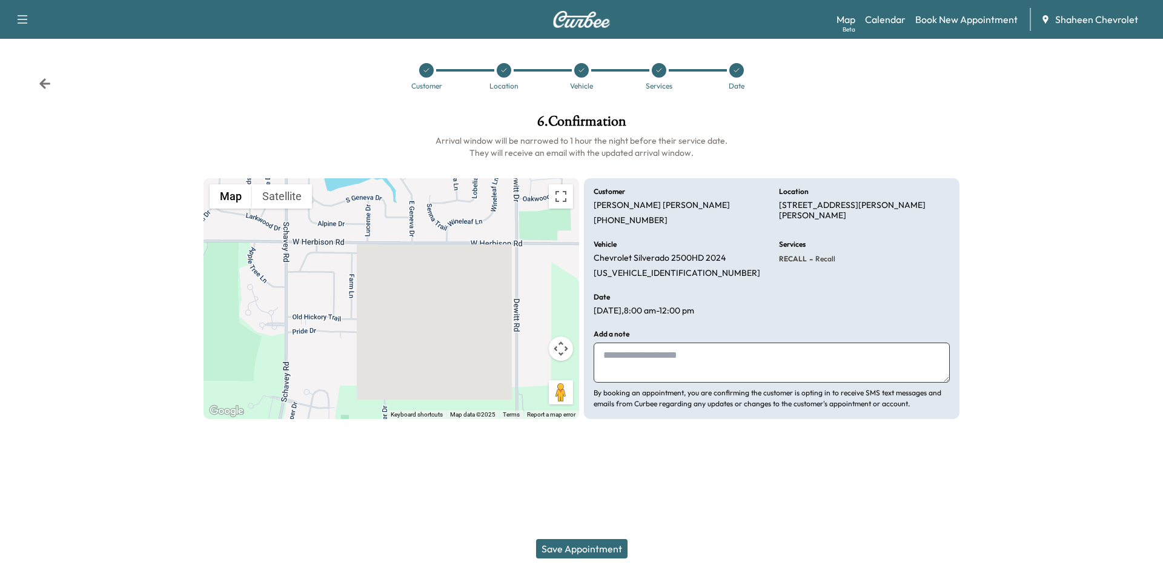
click at [650, 365] on textarea at bounding box center [772, 362] width 356 height 40
type textarea "**********"
click at [605, 546] on button "Save Appointment" at bounding box center [581, 548] width 91 height 19
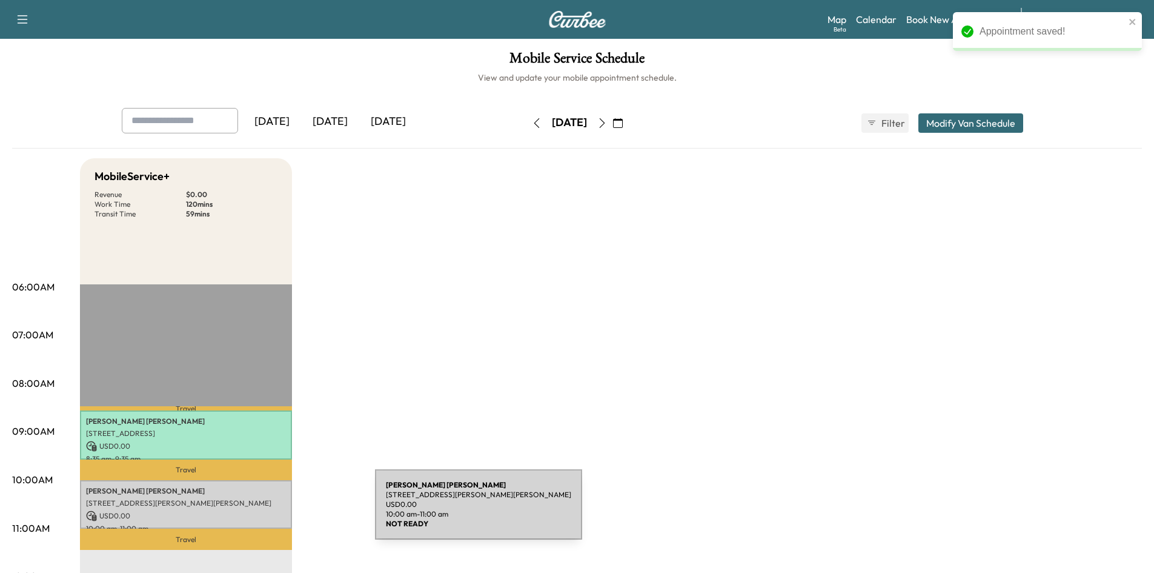
click at [284, 511] on p "USD 0.00" at bounding box center [186, 515] width 200 height 11
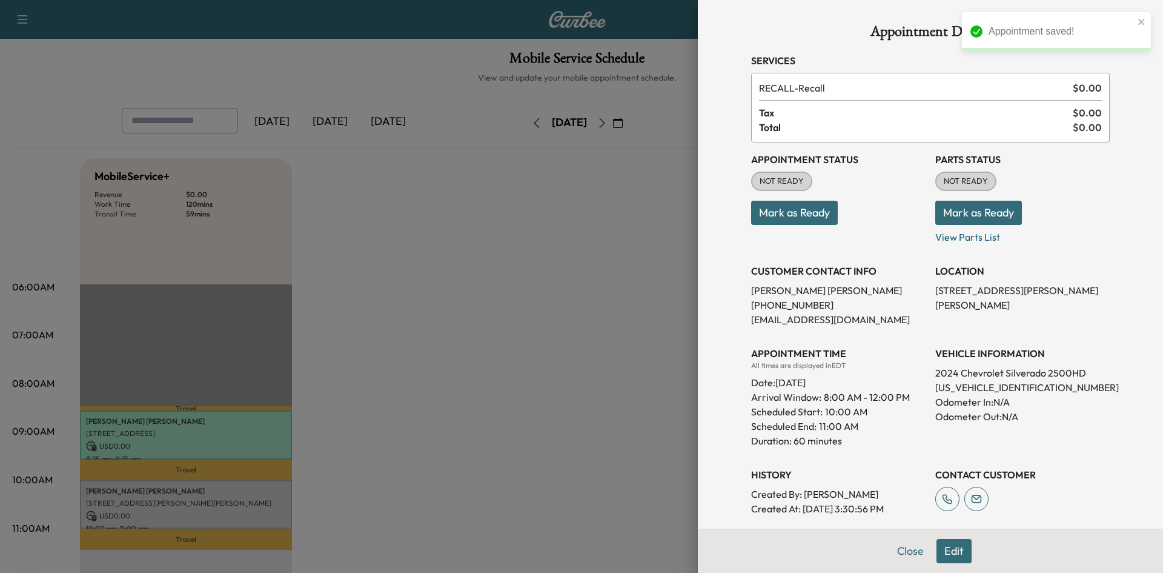
click at [806, 210] on button "Mark as Ready" at bounding box center [794, 213] width 87 height 24
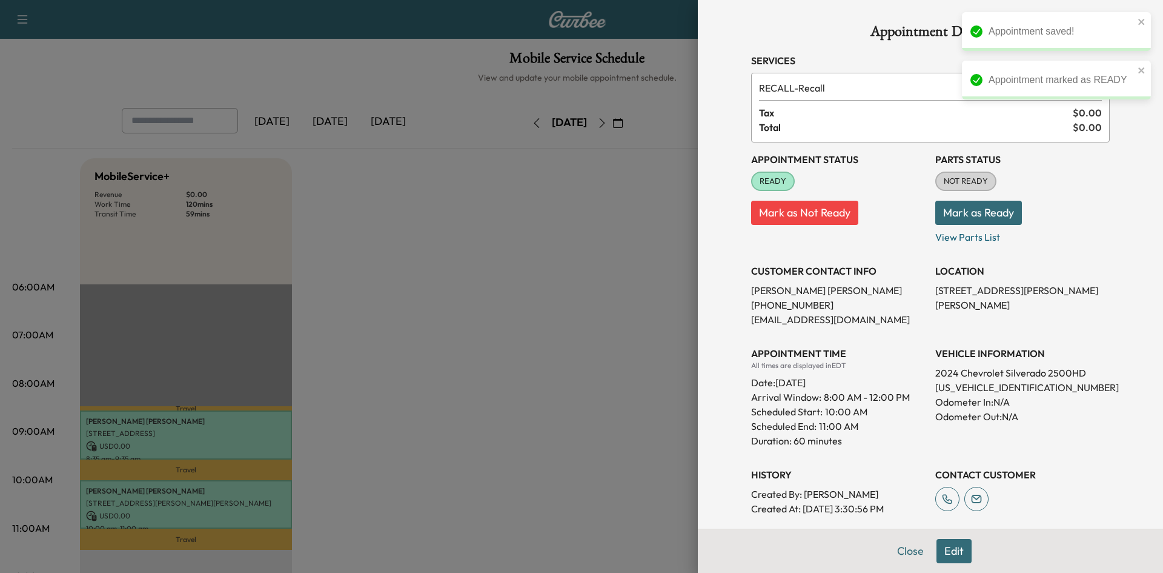
click at [973, 202] on button "Mark as Ready" at bounding box center [979, 213] width 87 height 24
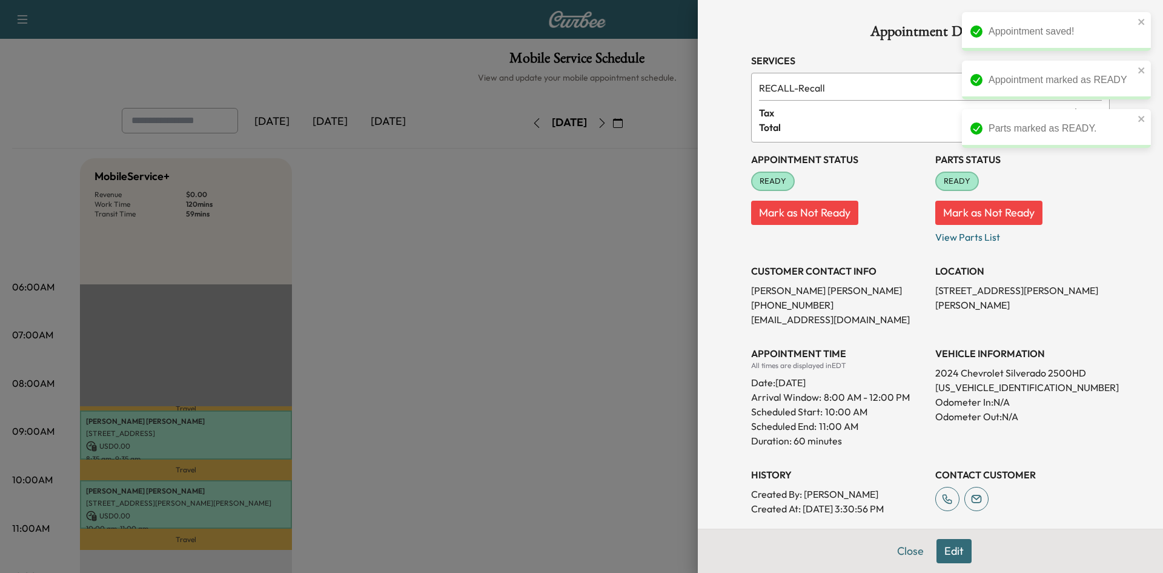
click at [594, 208] on div at bounding box center [581, 286] width 1163 height 573
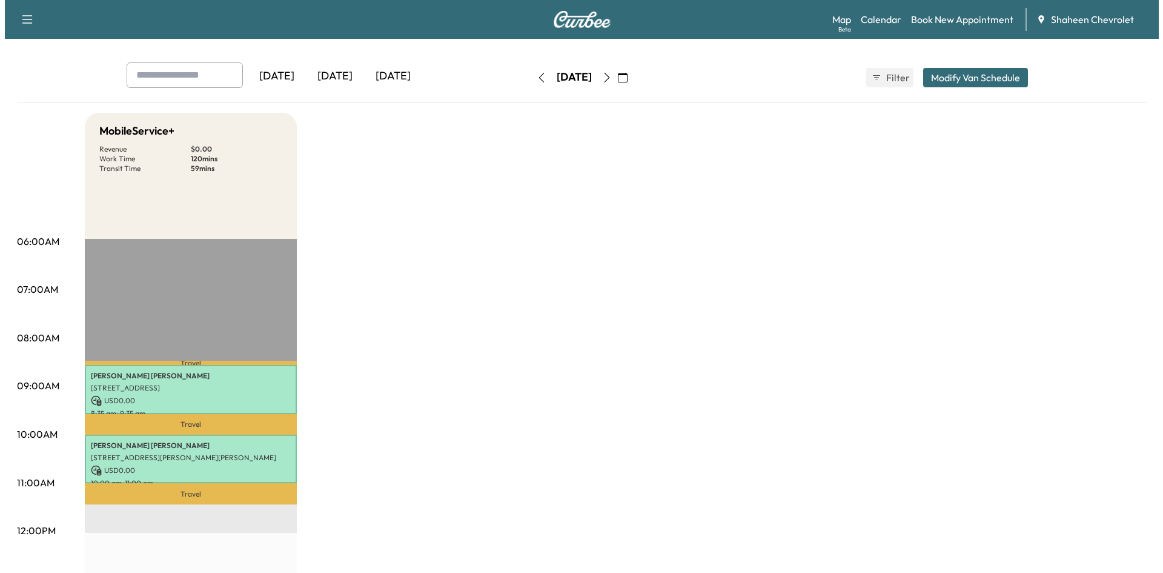
scroll to position [121, 0]
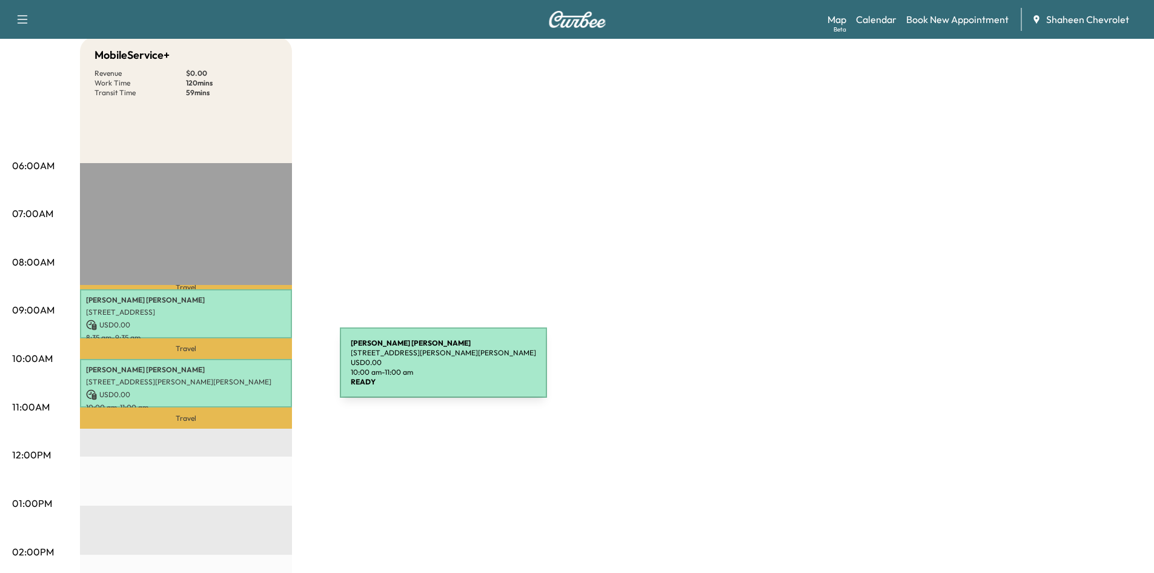
click at [249, 370] on p "[PERSON_NAME]" at bounding box center [186, 370] width 200 height 10
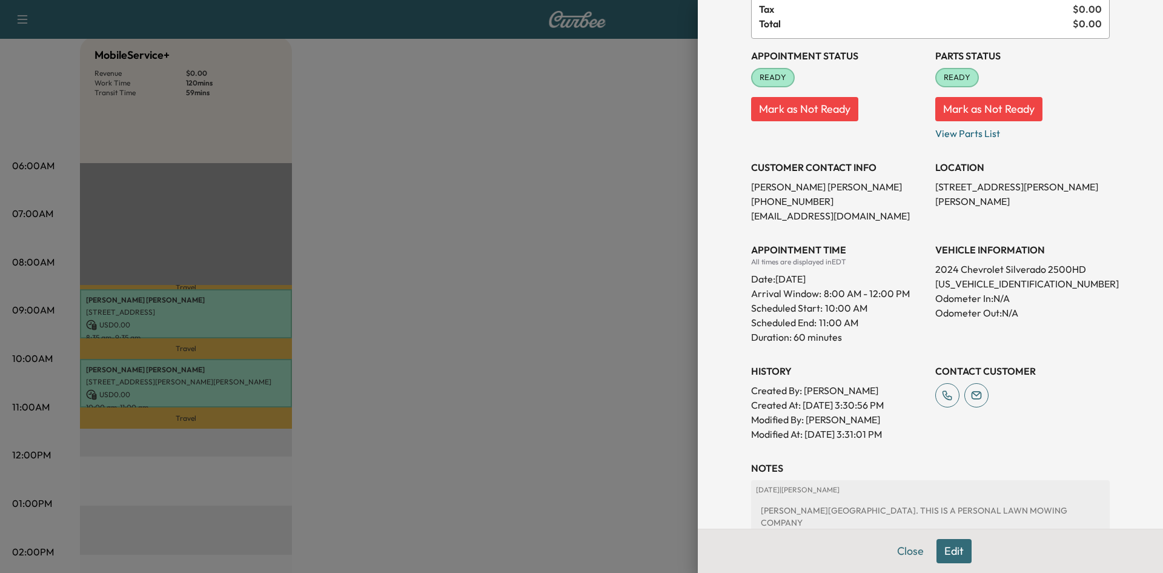
scroll to position [184, 0]
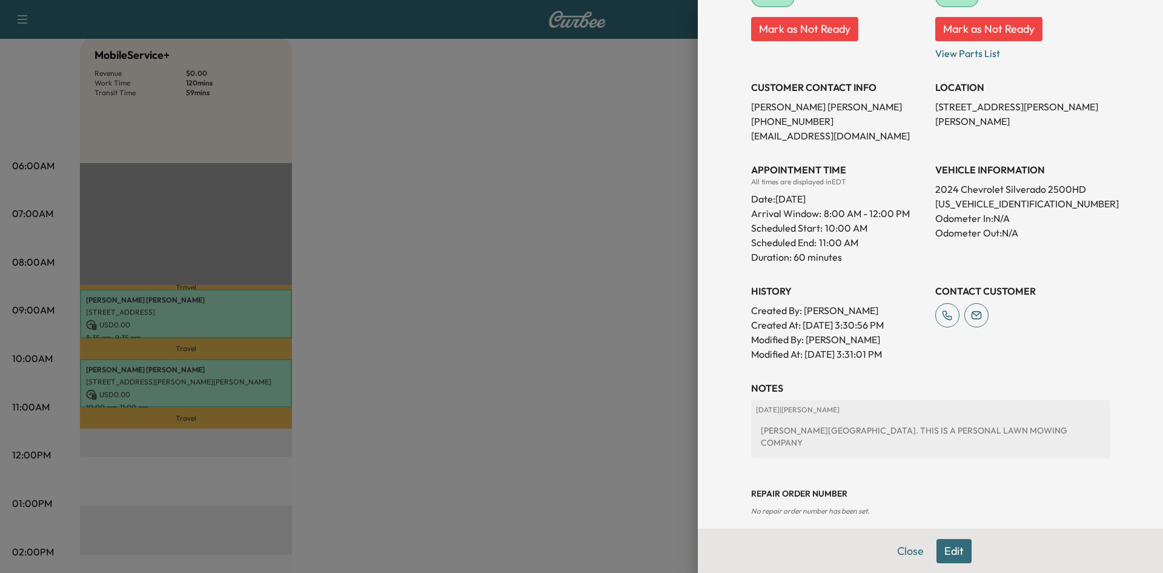
click at [943, 554] on button "Edit" at bounding box center [954, 551] width 35 height 24
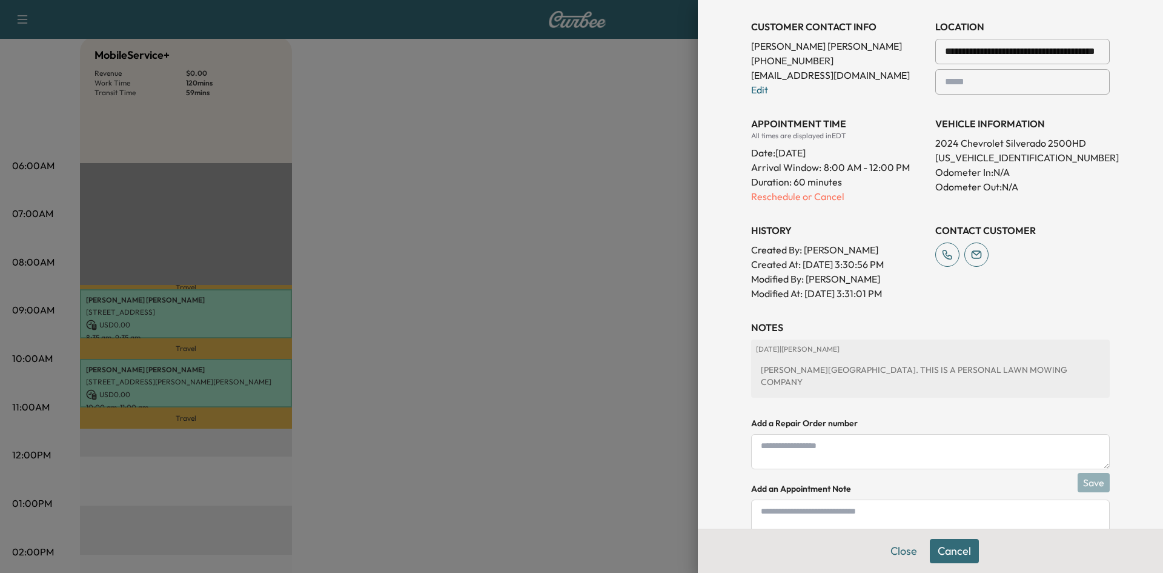
scroll to position [311, 0]
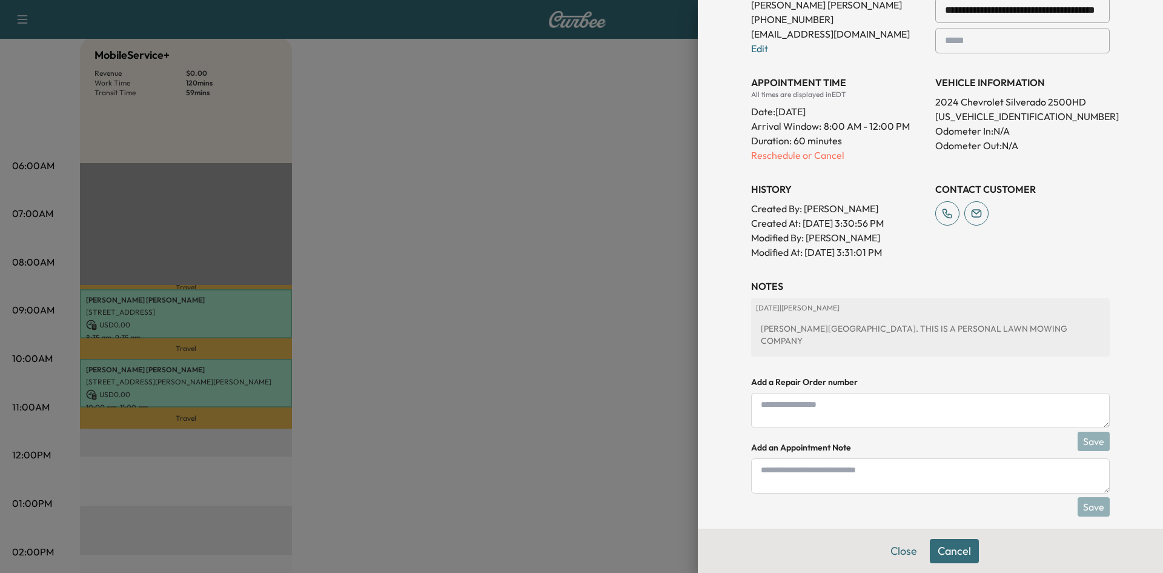
click at [840, 471] on textarea at bounding box center [930, 475] width 359 height 35
type textarea "**********"
click at [1096, 497] on button "Save" at bounding box center [1094, 506] width 32 height 19
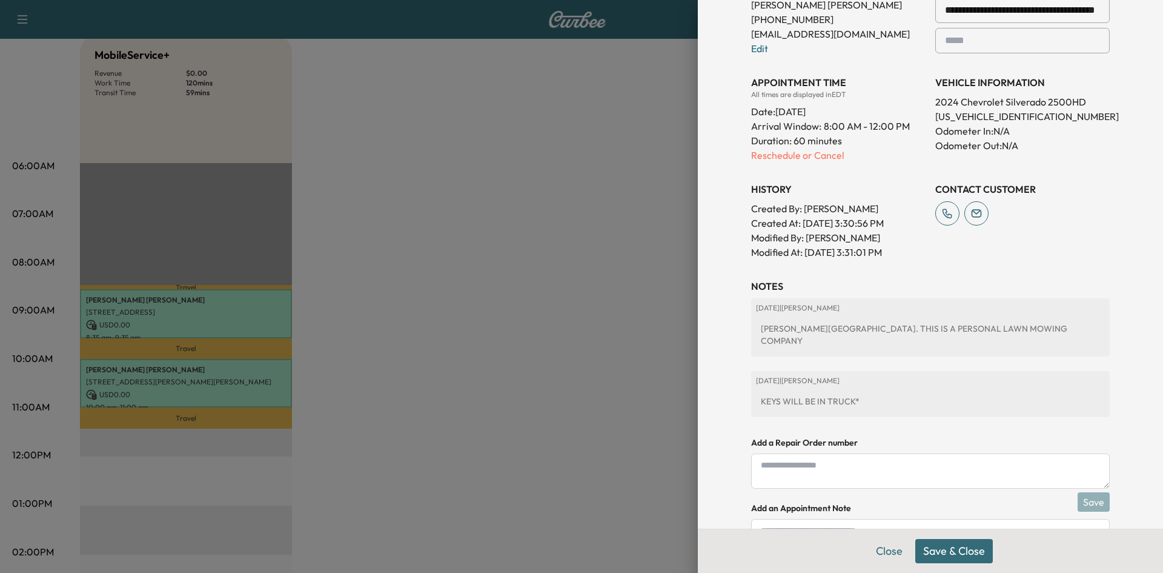
click at [957, 548] on button "Save & Close" at bounding box center [955, 551] width 78 height 24
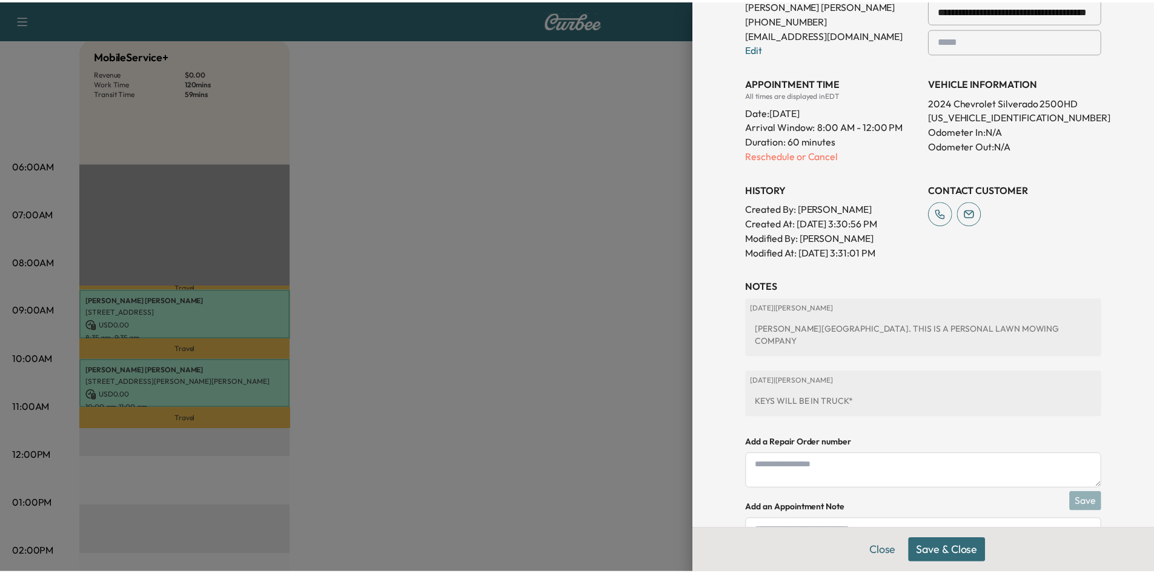
scroll to position [285, 0]
